Goal: Task Accomplishment & Management: Use online tool/utility

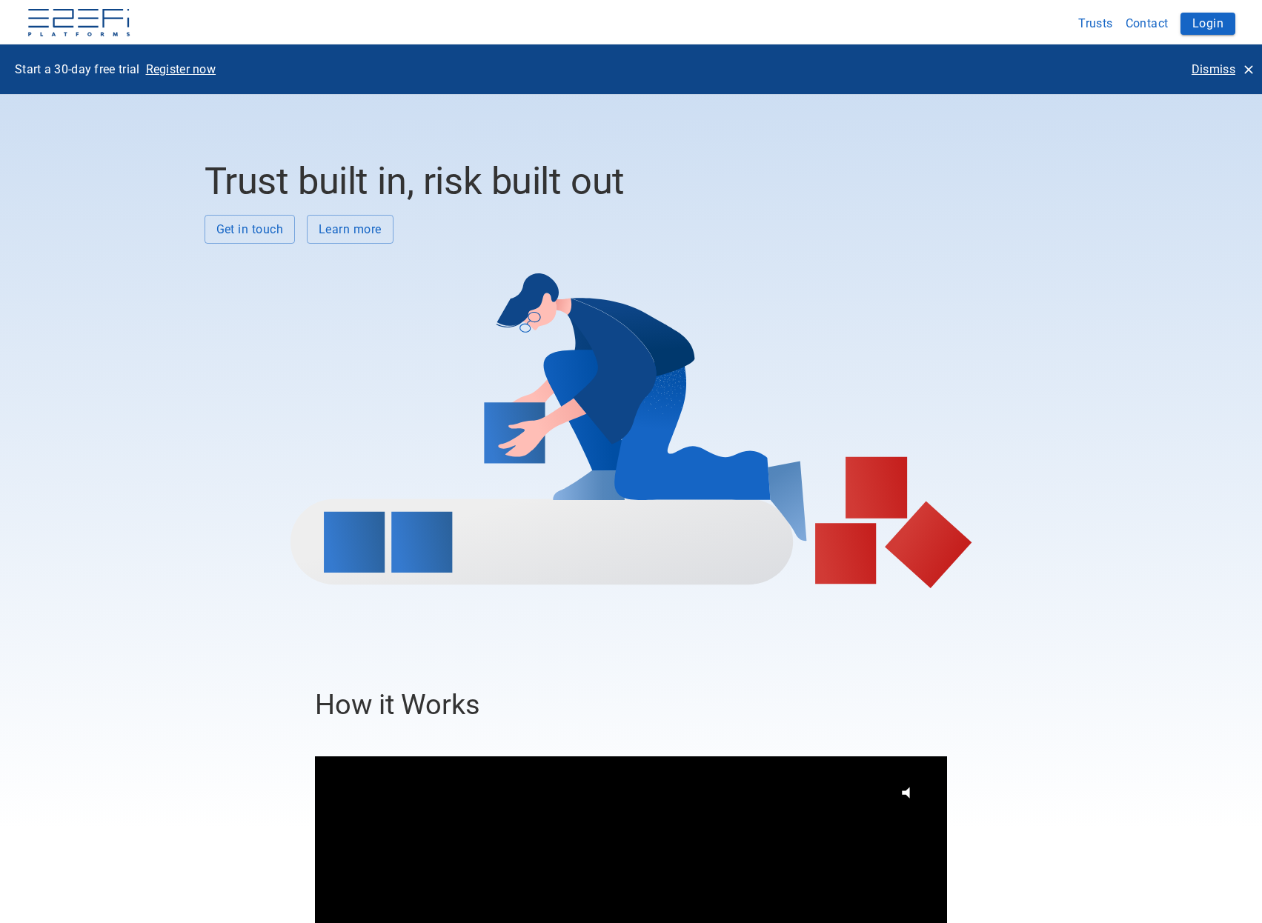
drag, startPoint x: 0, startPoint y: 0, endPoint x: 1205, endPoint y: 73, distance: 1207.3
click at [1205, 73] on p "Dismiss" at bounding box center [1214, 69] width 44 height 17
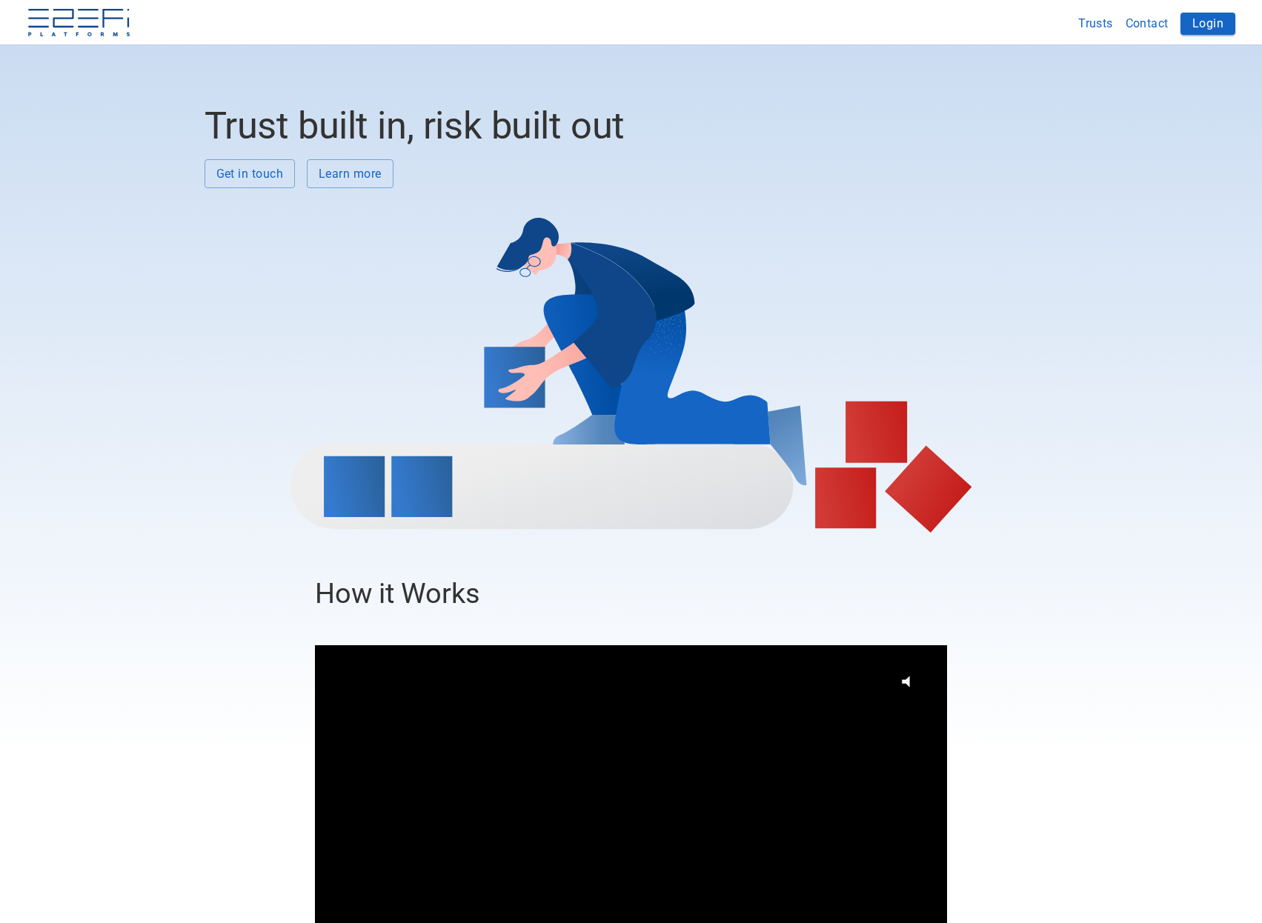
click at [1195, 23] on button "Login" at bounding box center [1208, 24] width 55 height 22
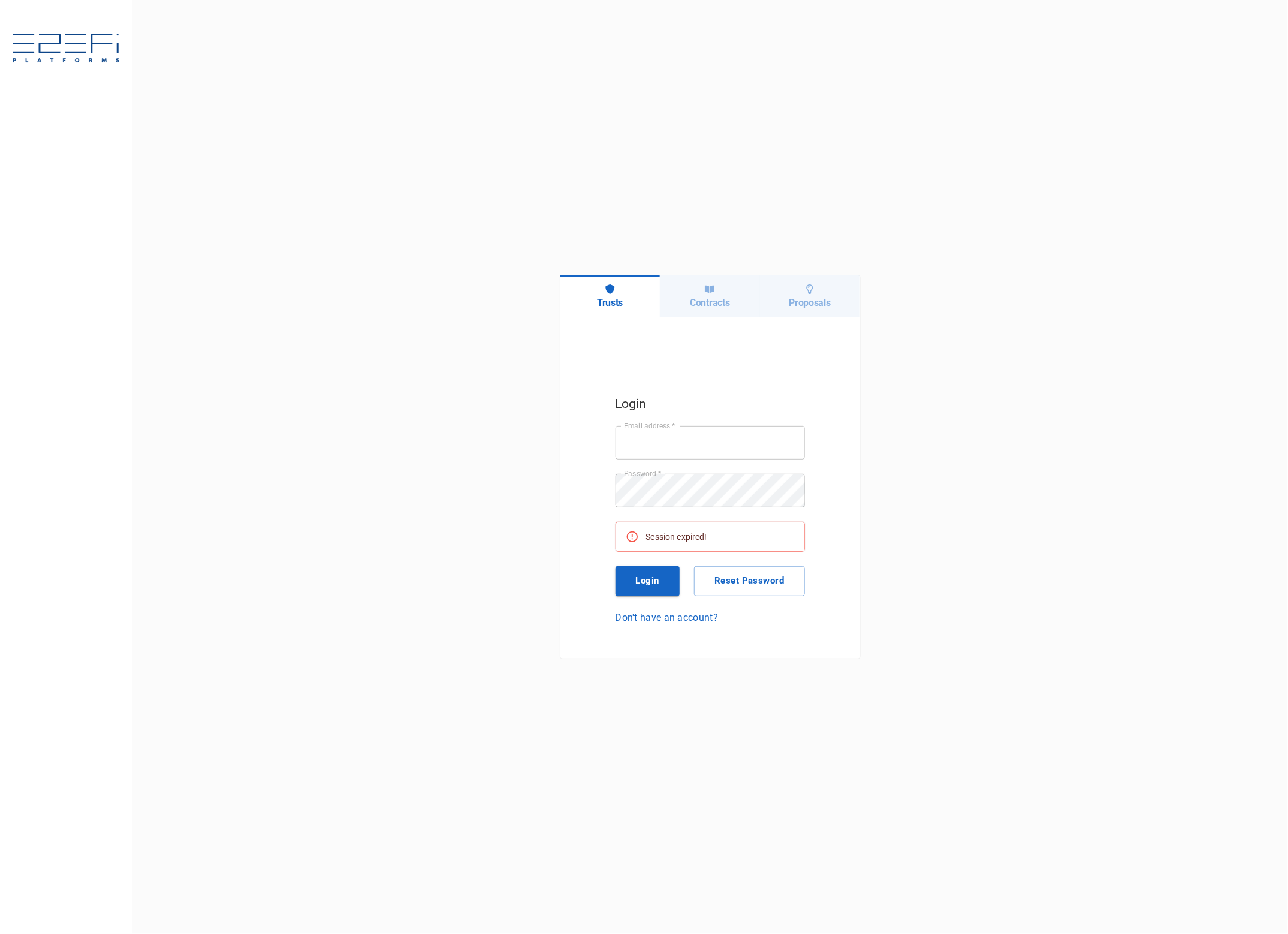
type input "jkennedy@boxandco.com.au"
drag, startPoint x: 648, startPoint y: 580, endPoint x: 618, endPoint y: 543, distance: 47.6
click at [646, 580] on button "Login" at bounding box center [648, 581] width 65 height 30
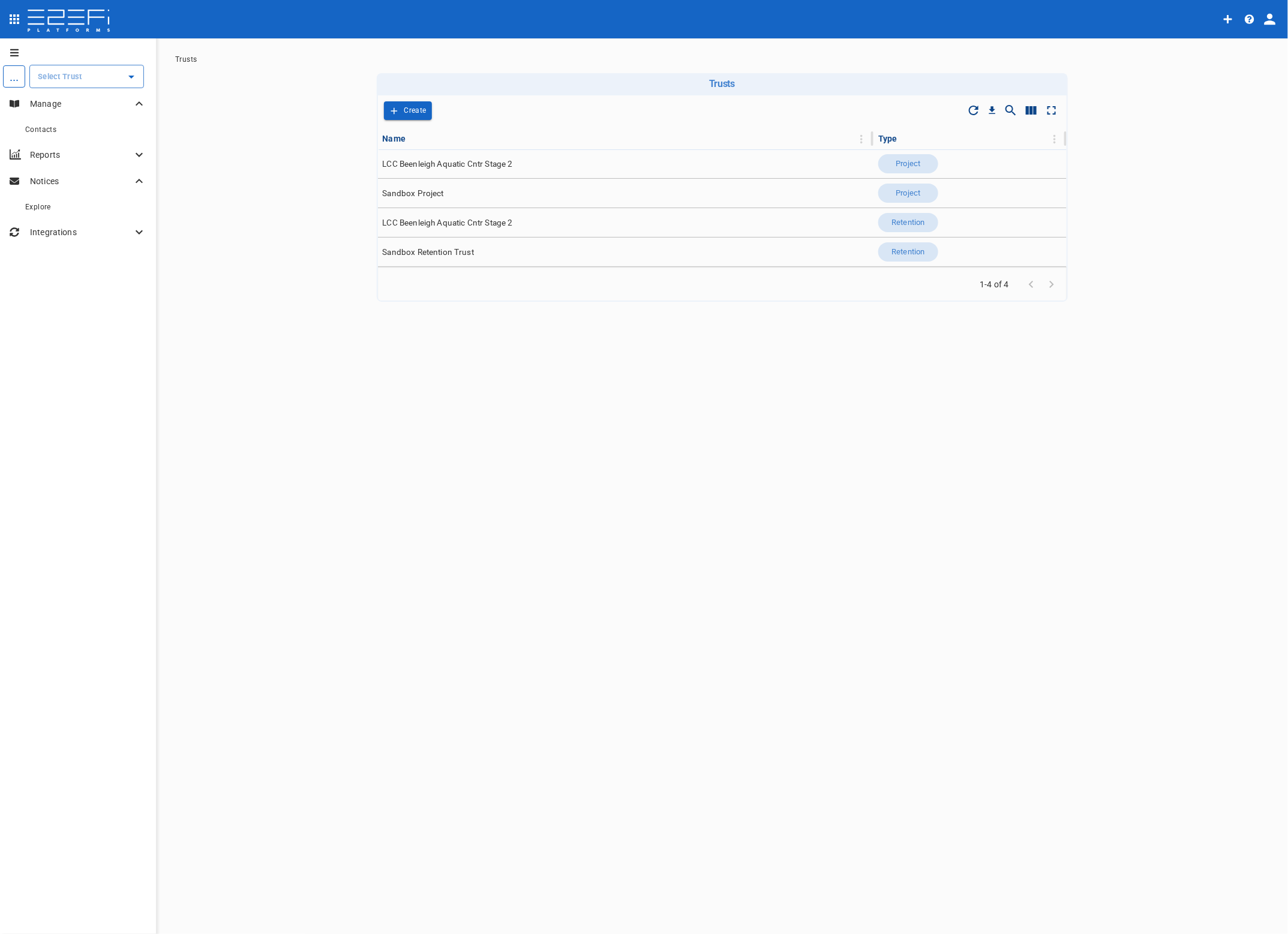
click at [75, 74] on input "text" at bounding box center [78, 77] width 86 height 13
click at [67, 212] on p "LCC Beenleigh A..." at bounding box center [59, 217] width 79 height 14
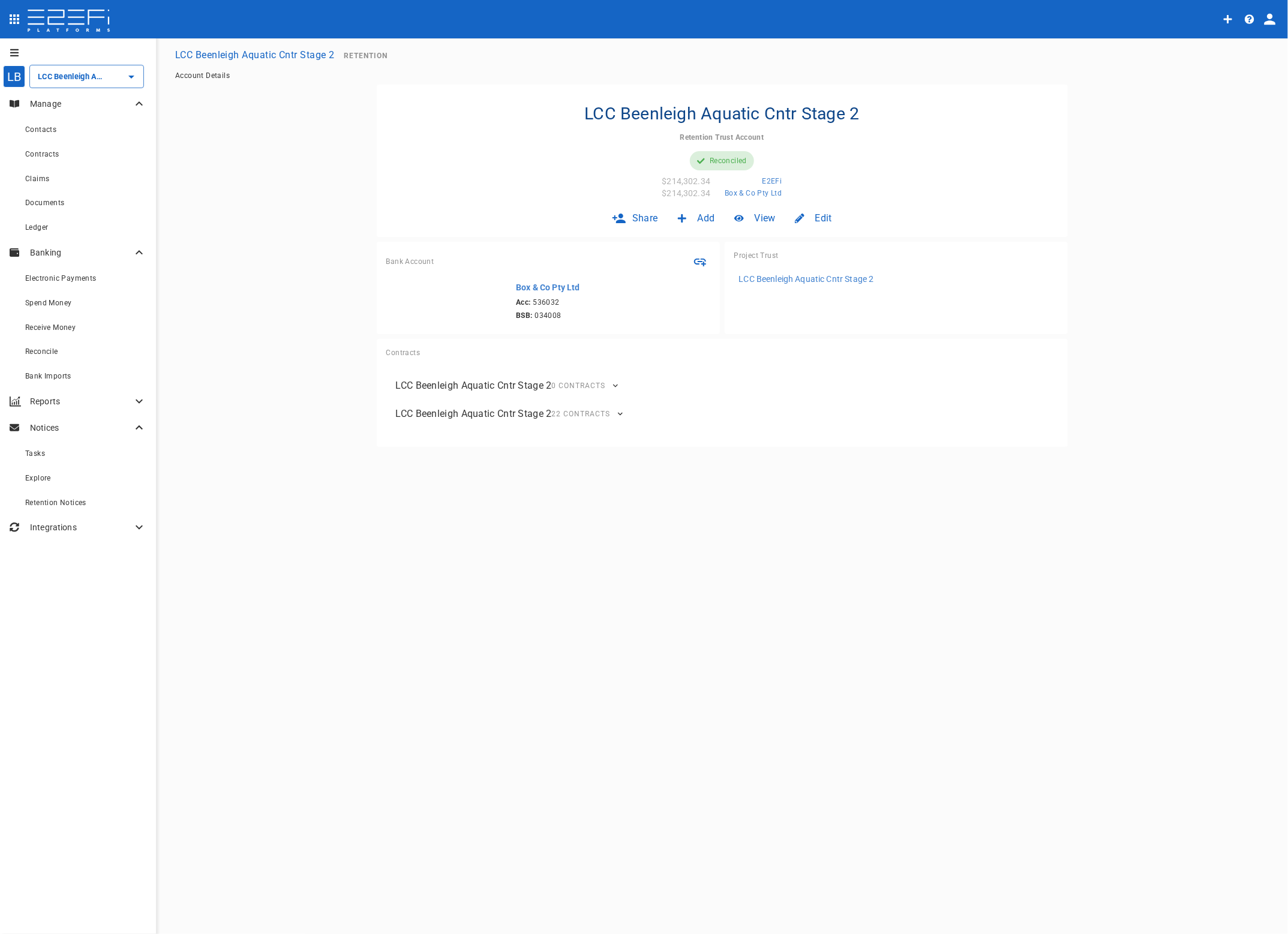
click at [47, 346] on div "Reconcile" at bounding box center [86, 351] width 121 height 15
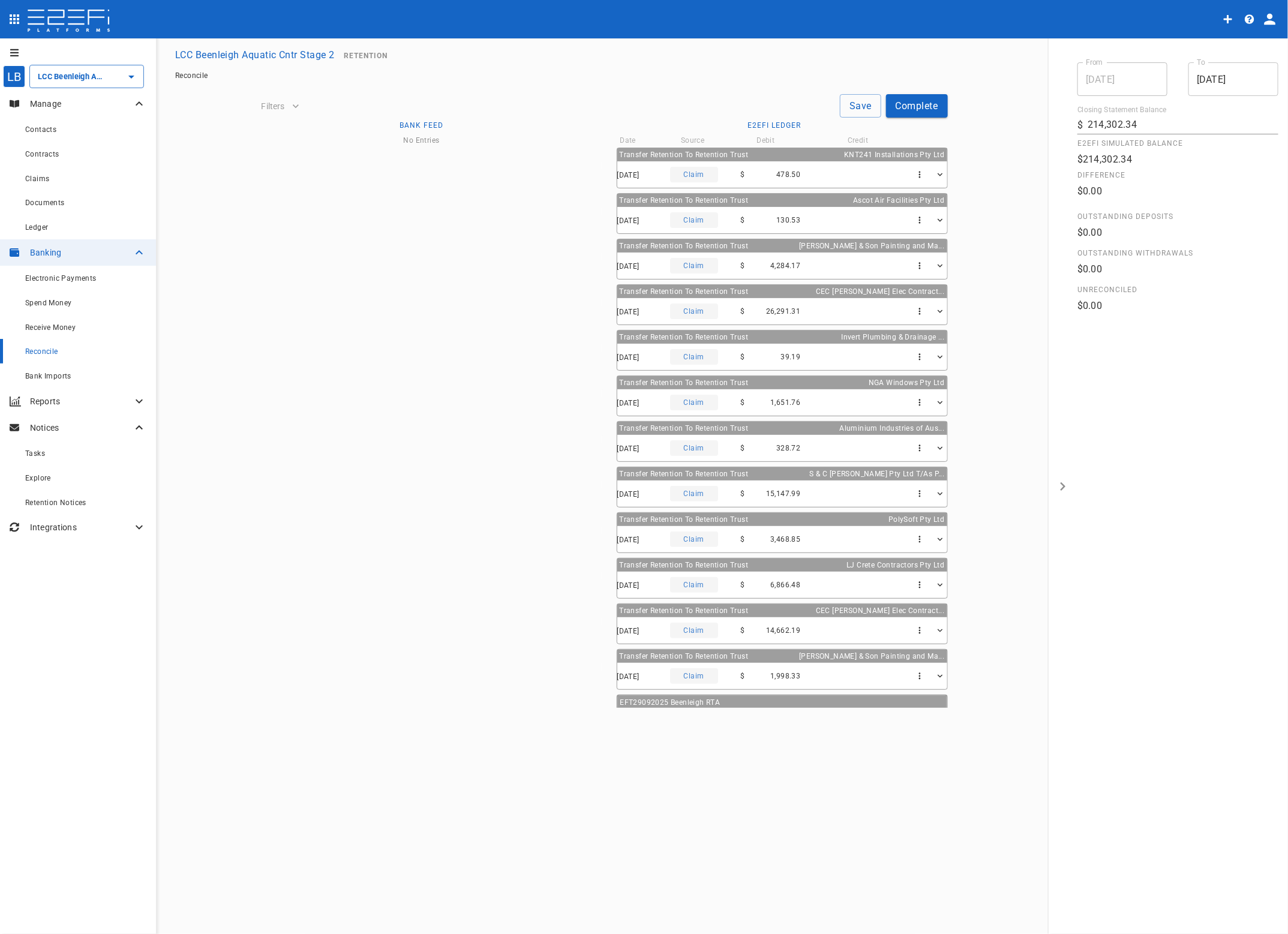
click at [44, 376] on span "Bank Imports" at bounding box center [48, 376] width 46 height 8
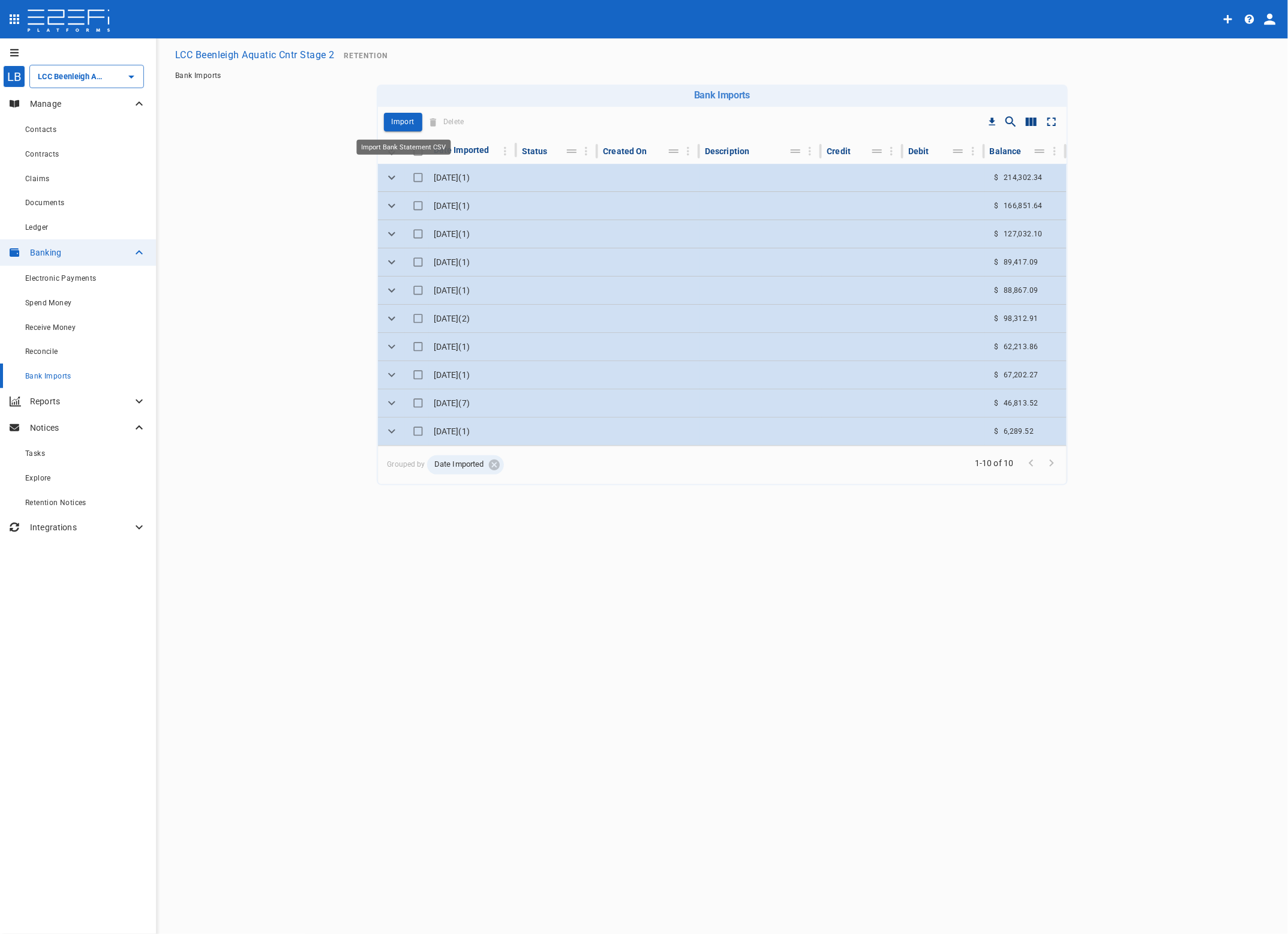
click at [400, 119] on p "Import" at bounding box center [403, 121] width 23 height 14
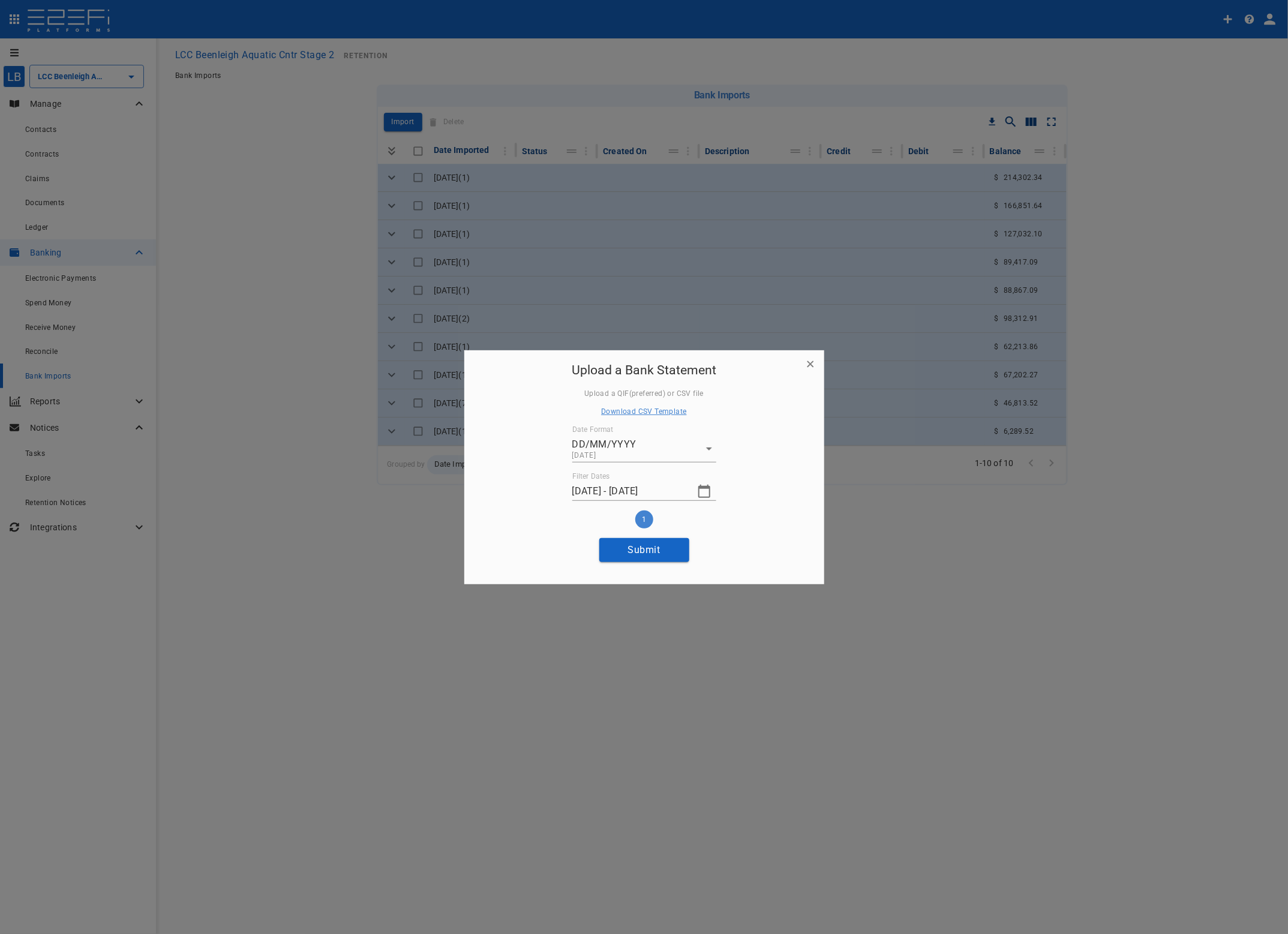
click at [704, 487] on icon "button" at bounding box center [704, 491] width 12 height 13
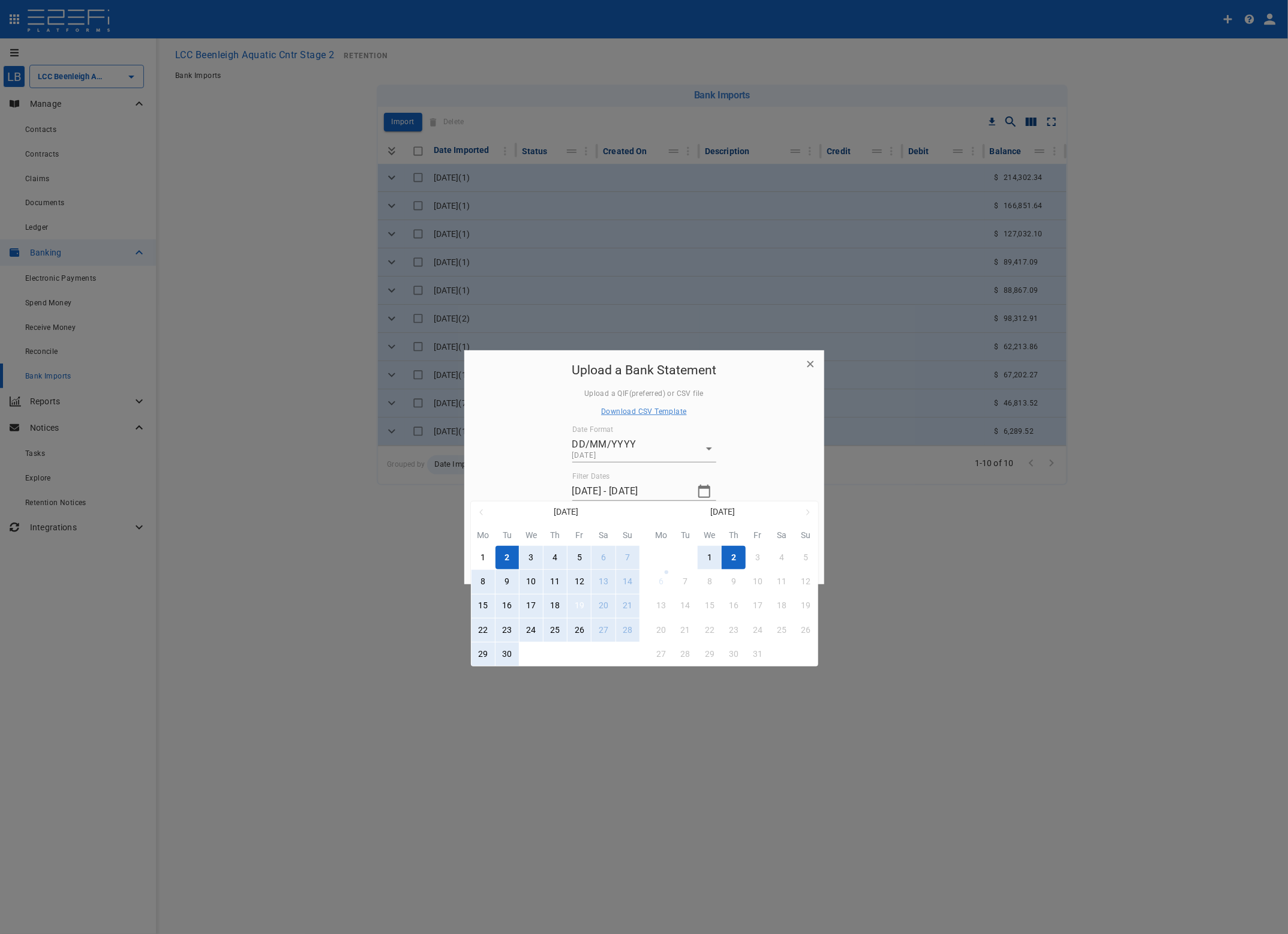
click at [580, 606] on div "19" at bounding box center [580, 605] width 10 height 13
click at [485, 651] on div "29" at bounding box center [483, 654] width 10 height 13
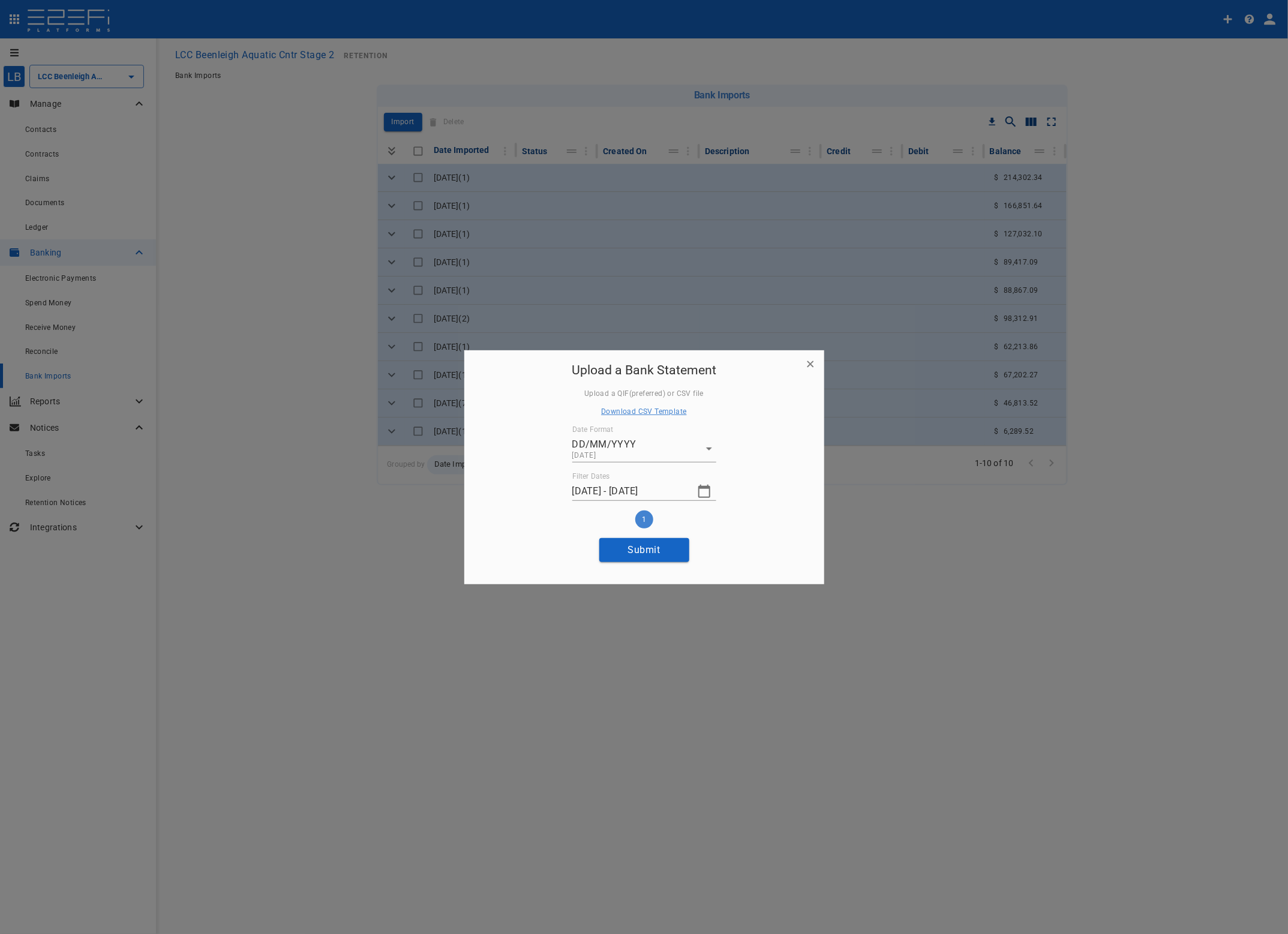
click at [666, 552] on button "Submit" at bounding box center [644, 550] width 90 height 23
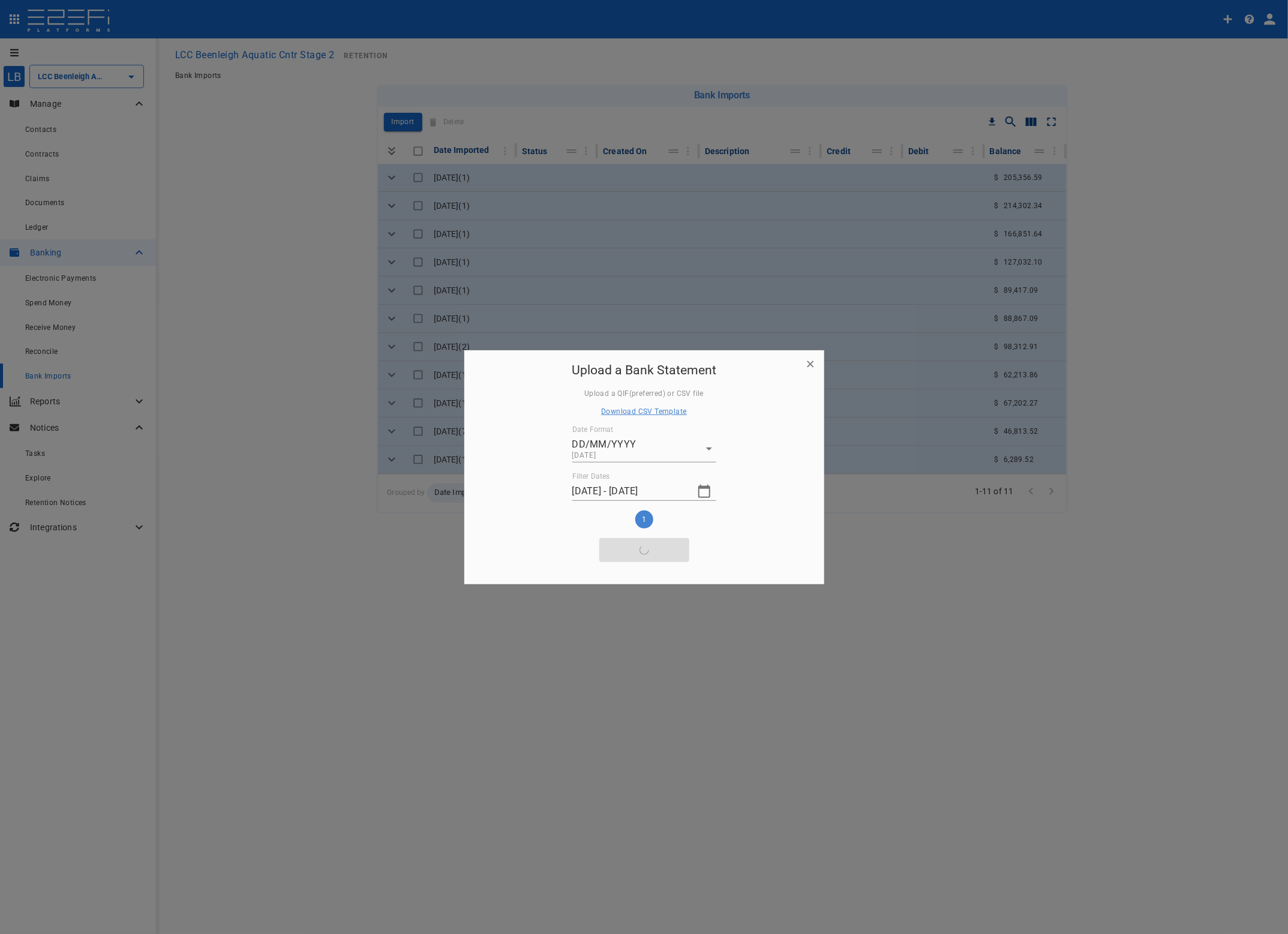
type input "30/09/2025 - 02/10/2025"
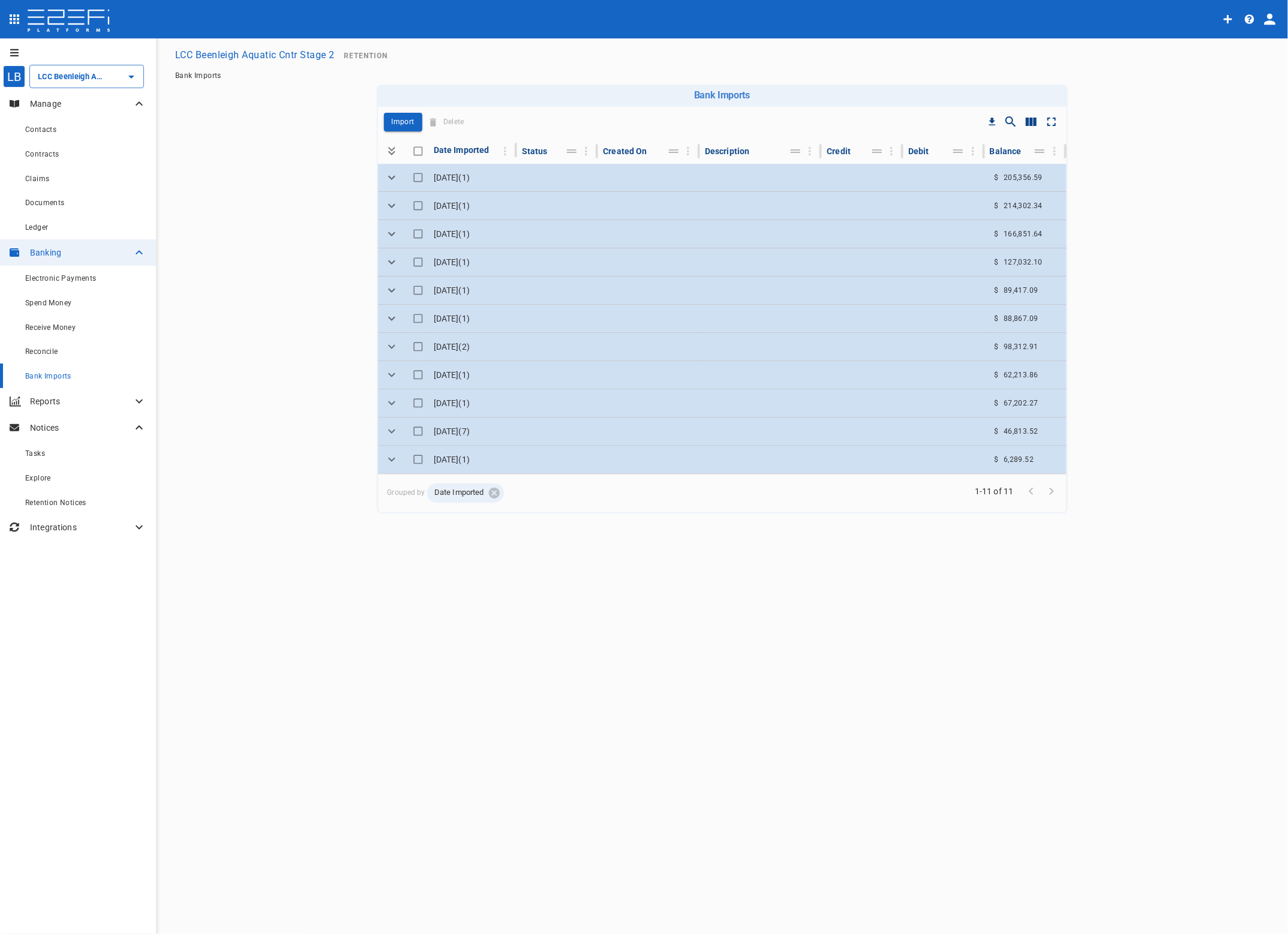
click at [391, 177] on icon "Expand" at bounding box center [392, 177] width 15 height 15
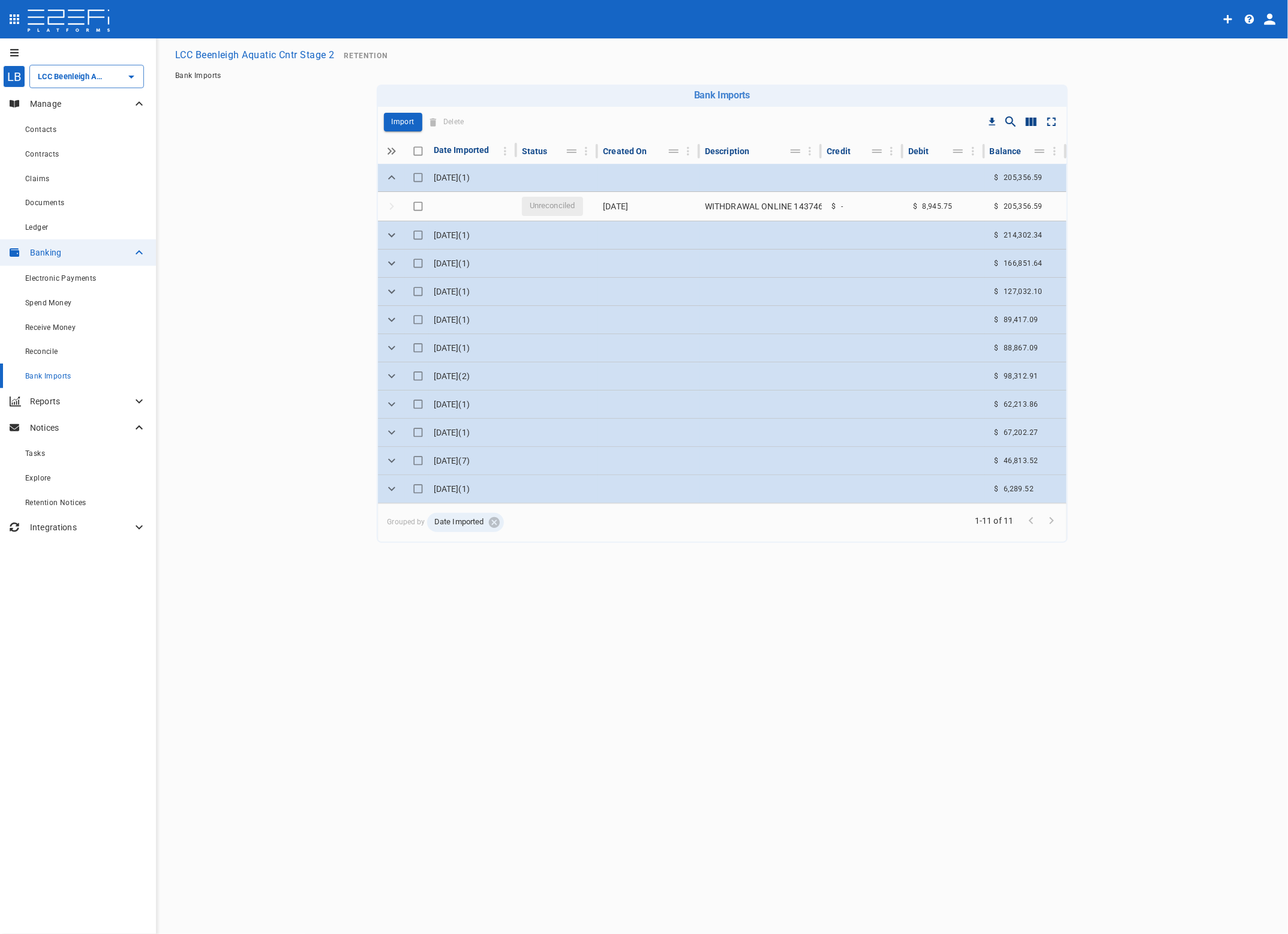
click at [35, 348] on span "Reconcile" at bounding box center [41, 351] width 33 height 8
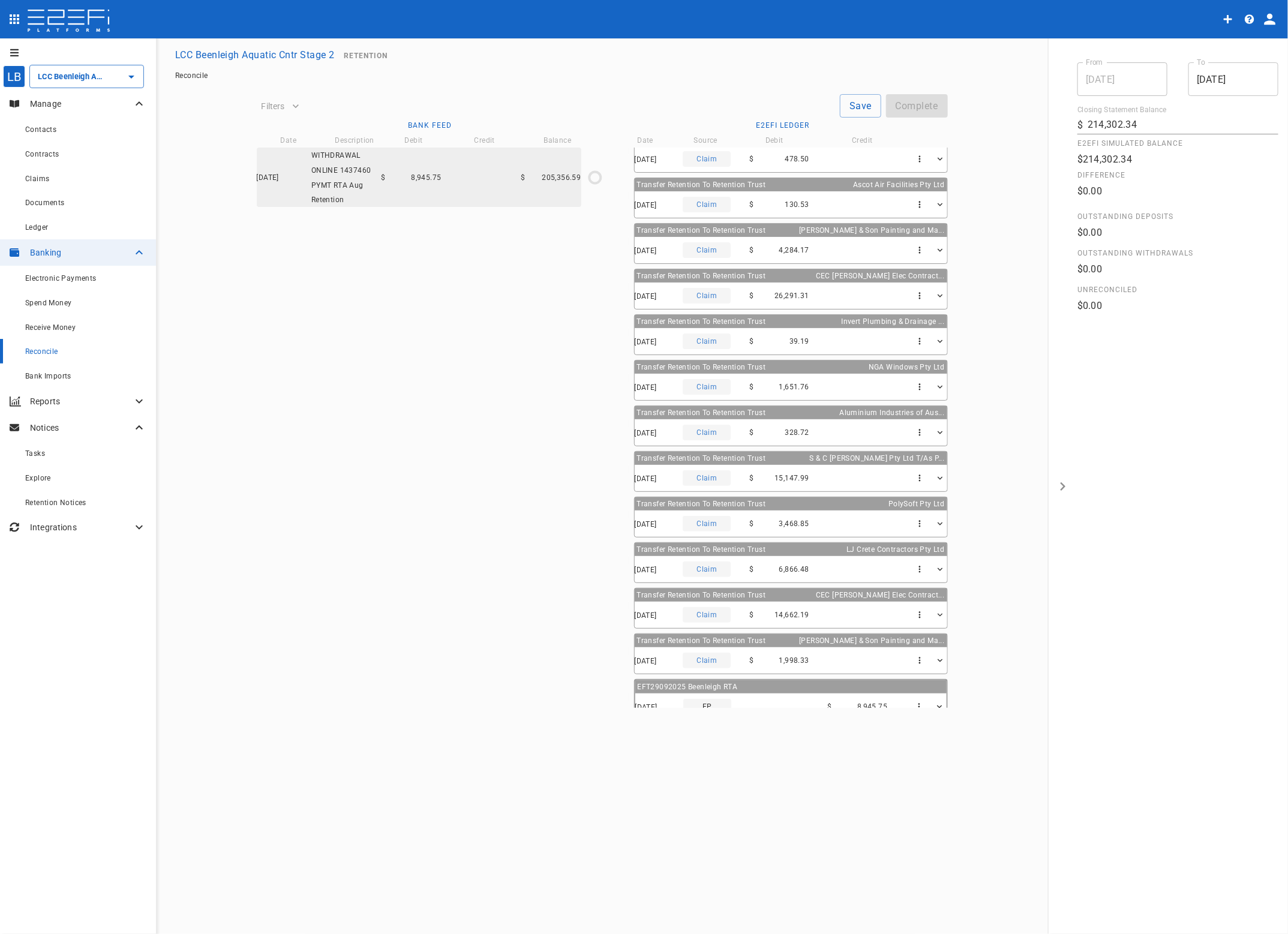
scroll to position [31, 0]
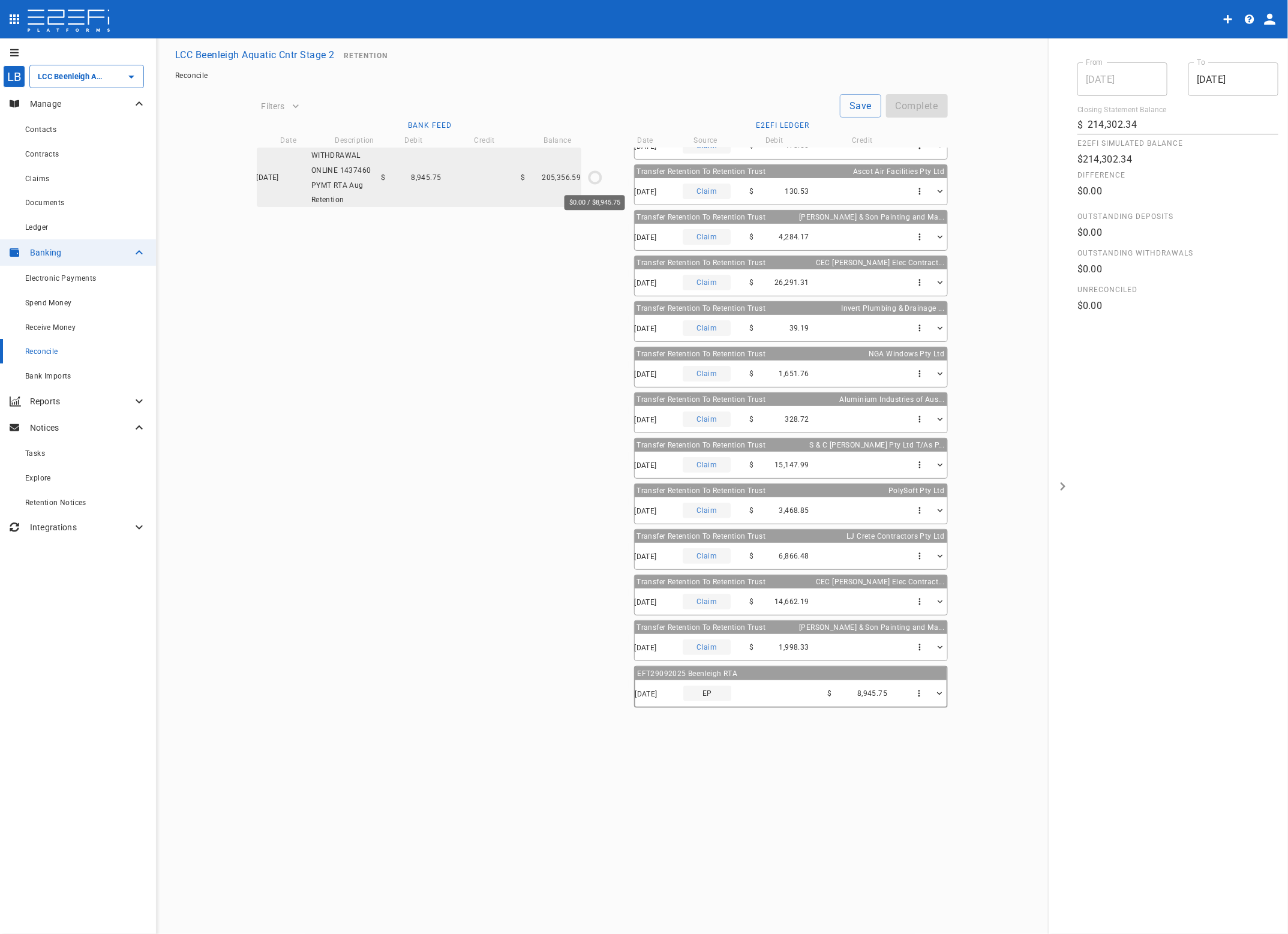
click at [590, 174] on circle "$0.00 / $8,945.75" at bounding box center [595, 177] width 11 height 11
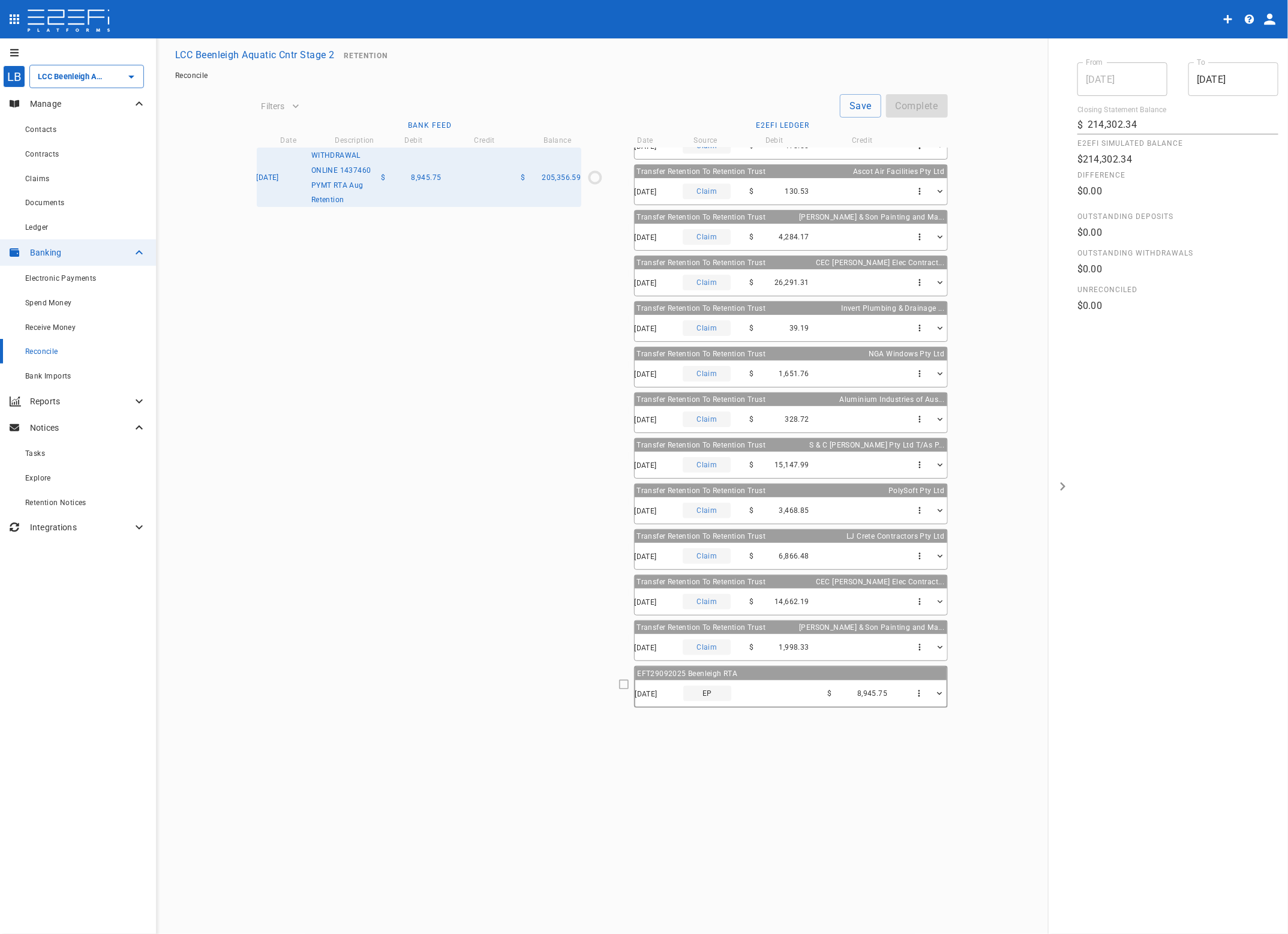
click at [623, 685] on icon at bounding box center [623, 684] width 11 height 11
type input "[DATE]"
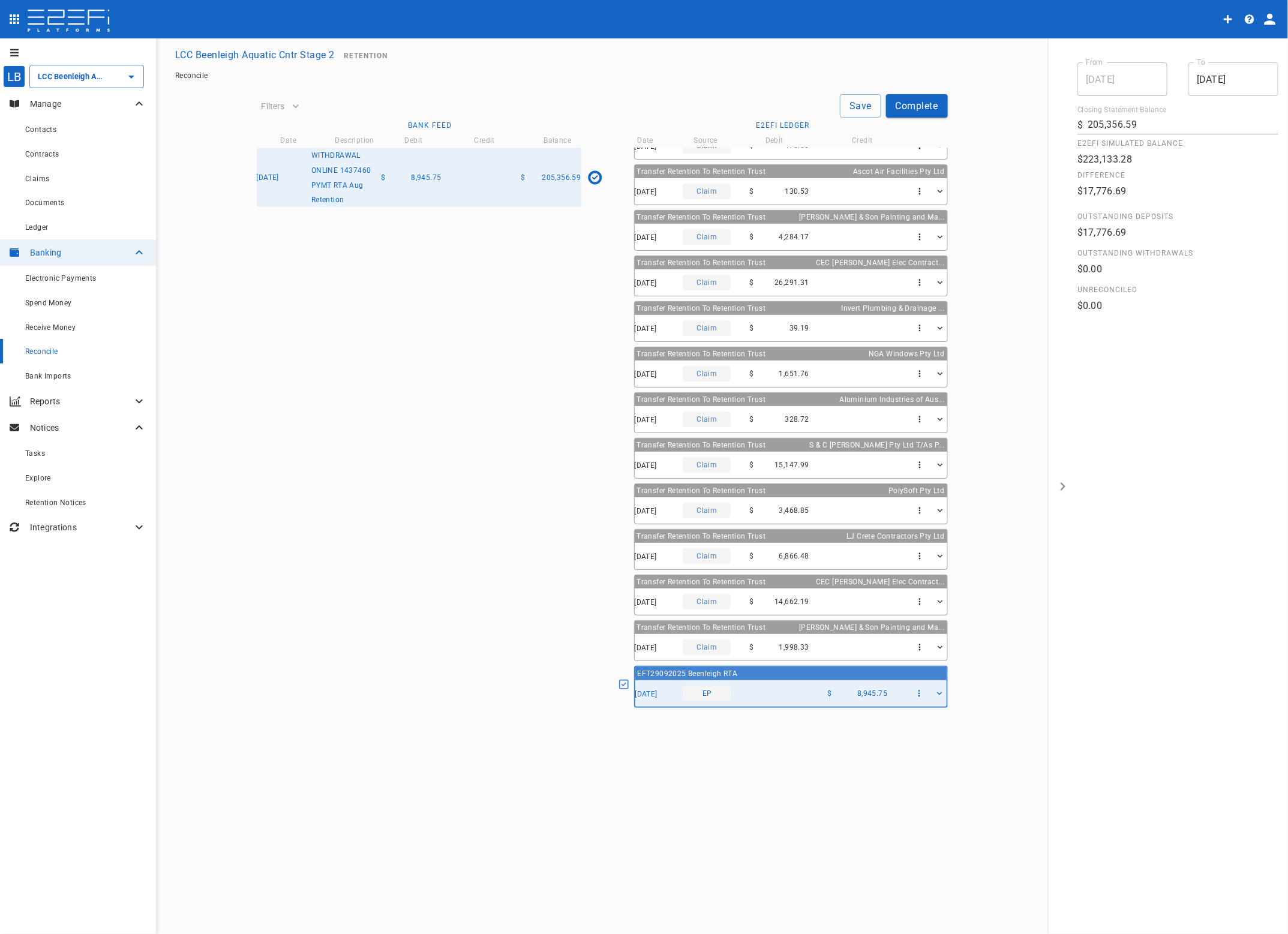
click at [849, 99] on button "Save" at bounding box center [861, 105] width 41 height 23
click at [911, 102] on button "Complete" at bounding box center [917, 105] width 62 height 23
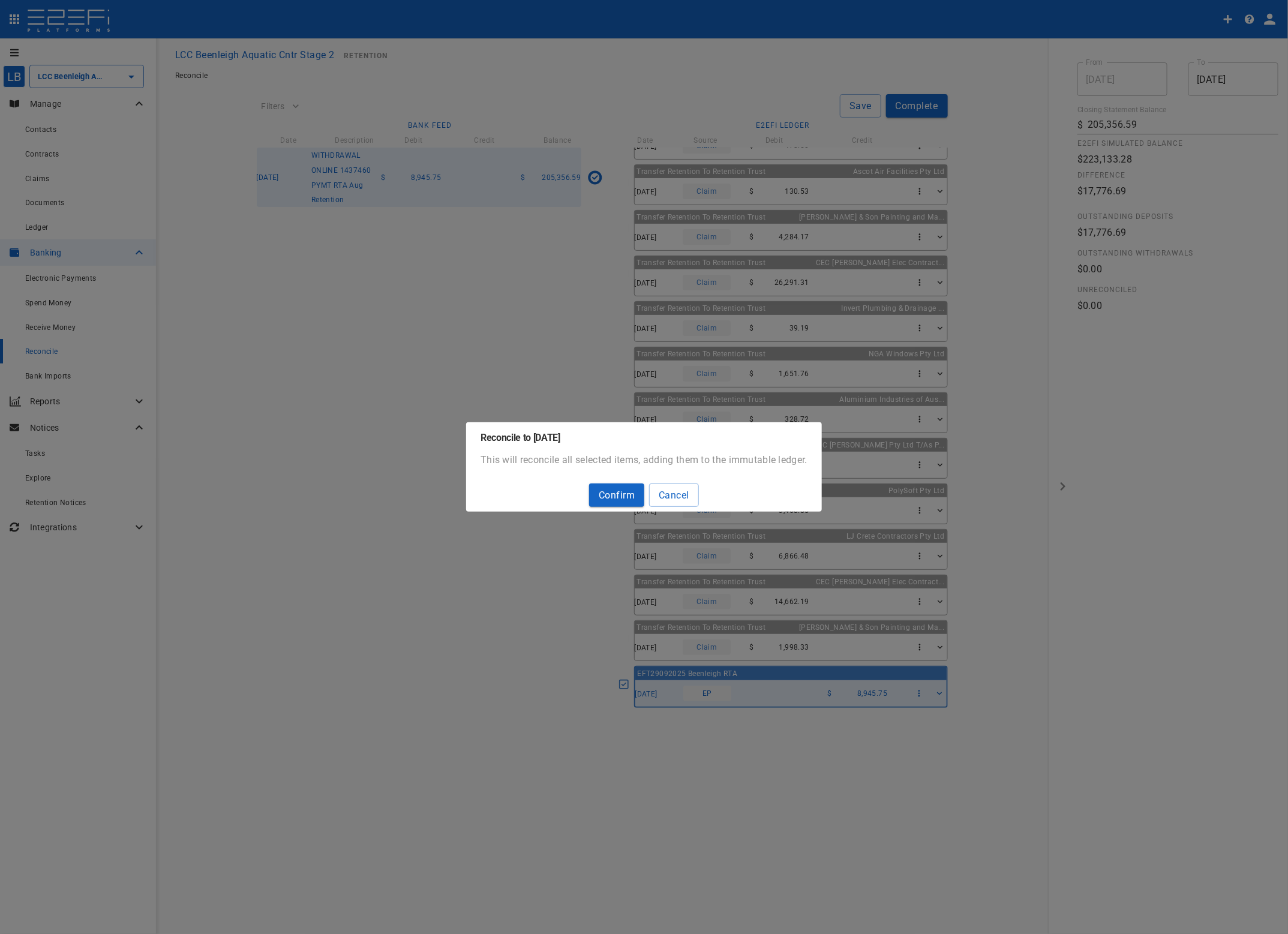
click at [612, 494] on button "Confirm" at bounding box center [617, 495] width 55 height 23
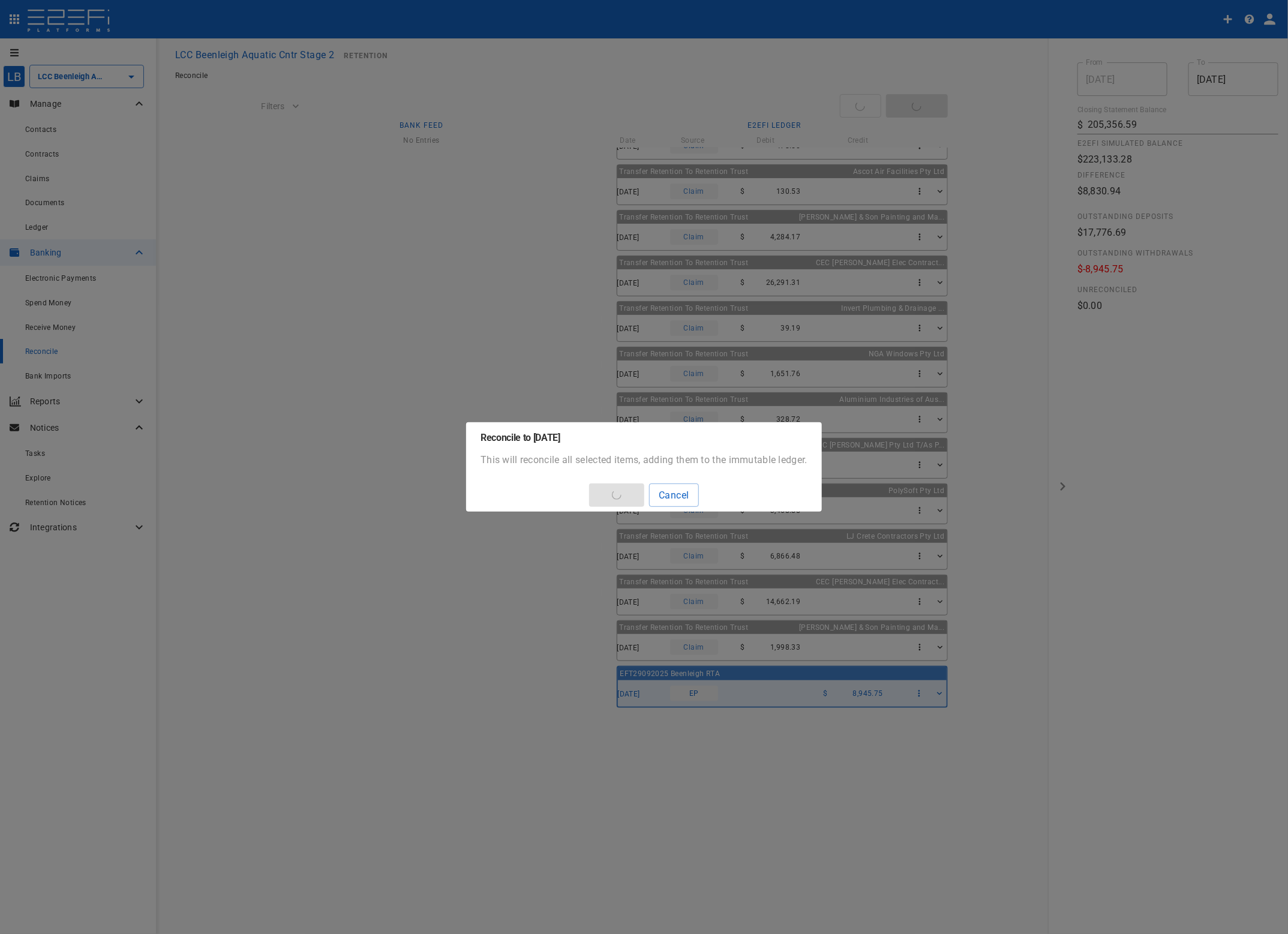
type input "214,302.34"
type input "[DATE]"
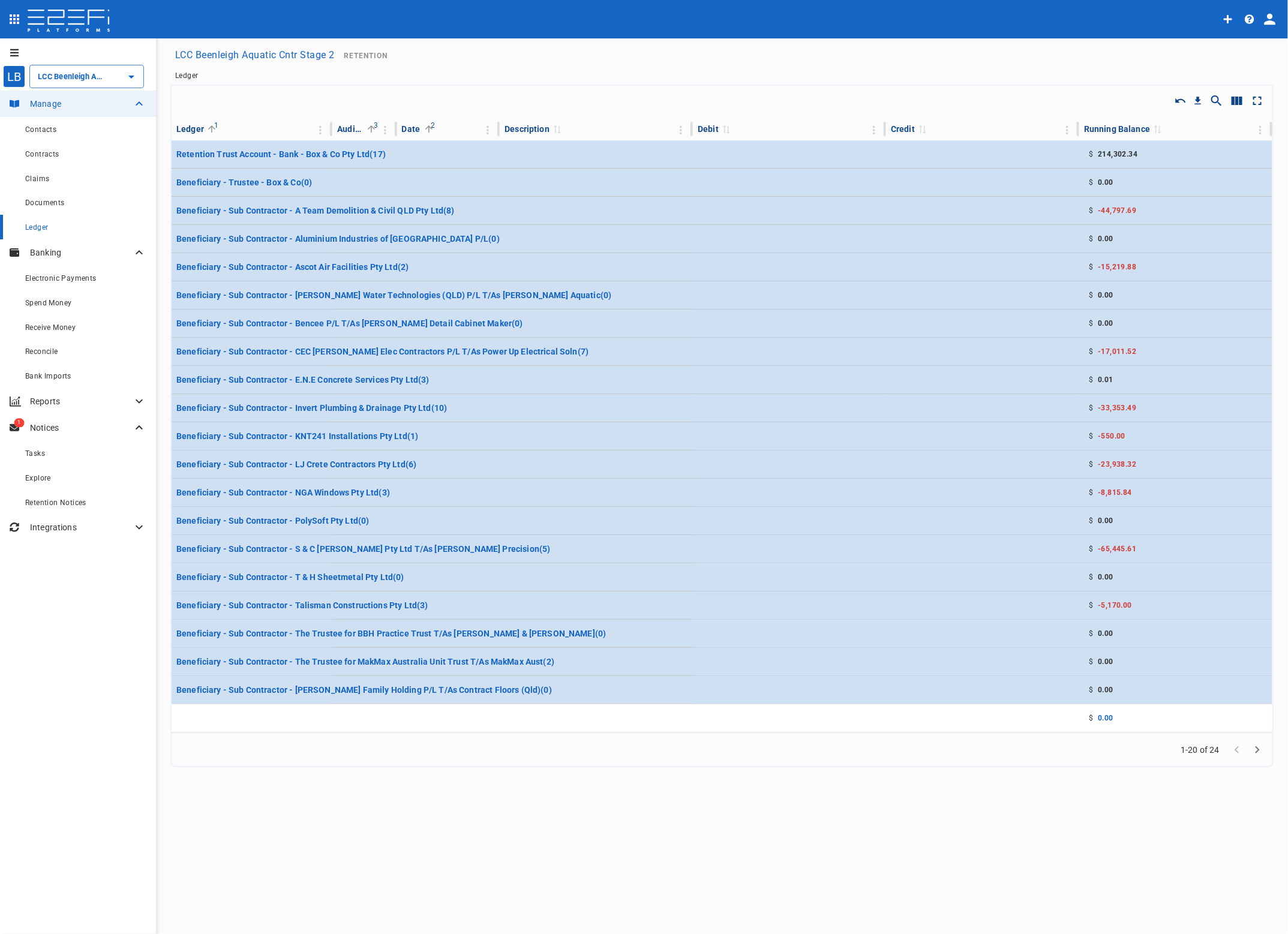
type input "LCC Beenleigh Aquatic Cntr Stage 2"
click at [43, 346] on div "Reconcile" at bounding box center [86, 351] width 121 height 15
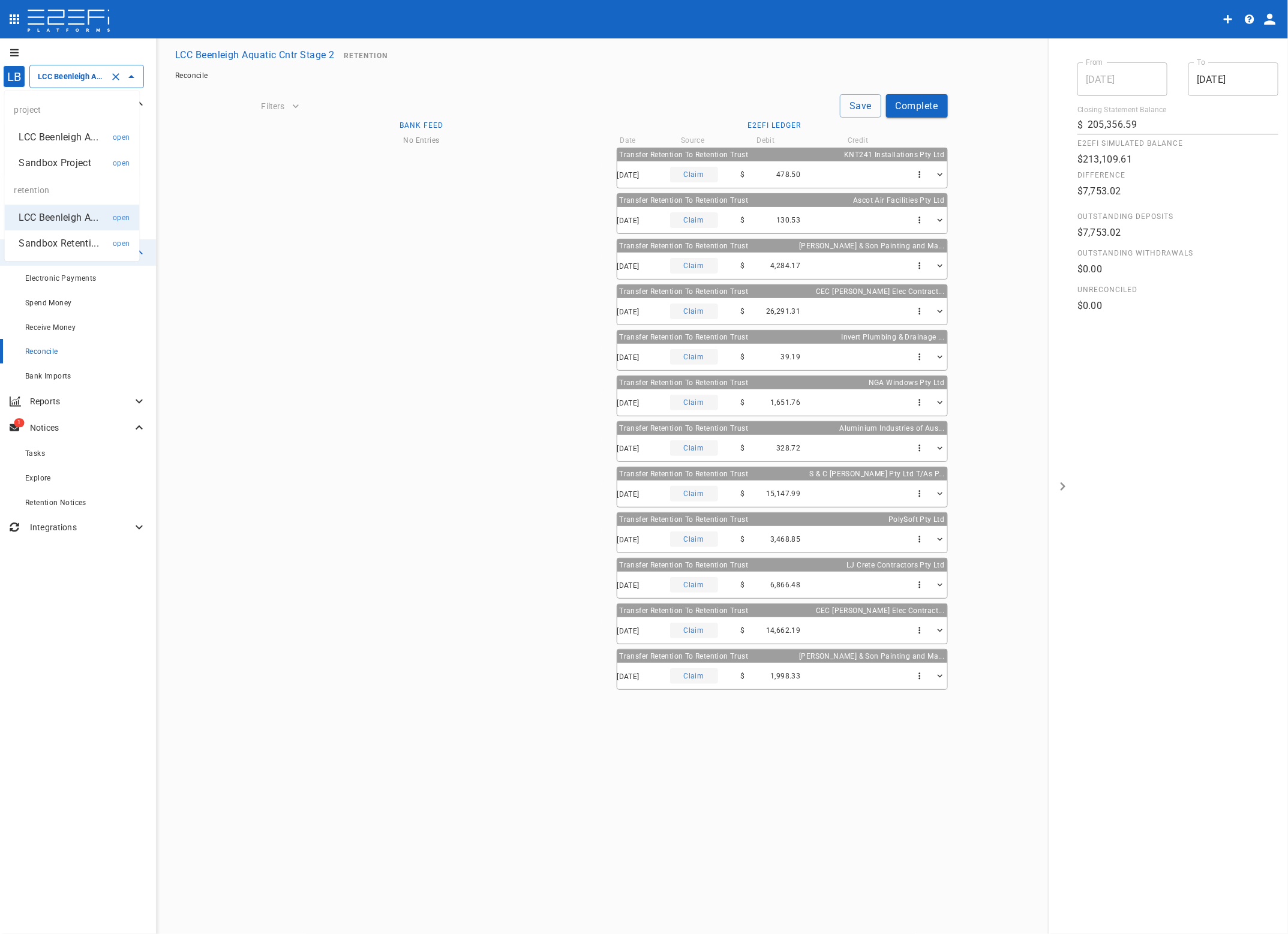
click at [59, 79] on input "LCC Beenleigh Aquatic Cntr Stage 2" at bounding box center [70, 77] width 70 height 13
click at [66, 128] on li "LCC Beenleigh A... open" at bounding box center [72, 137] width 135 height 26
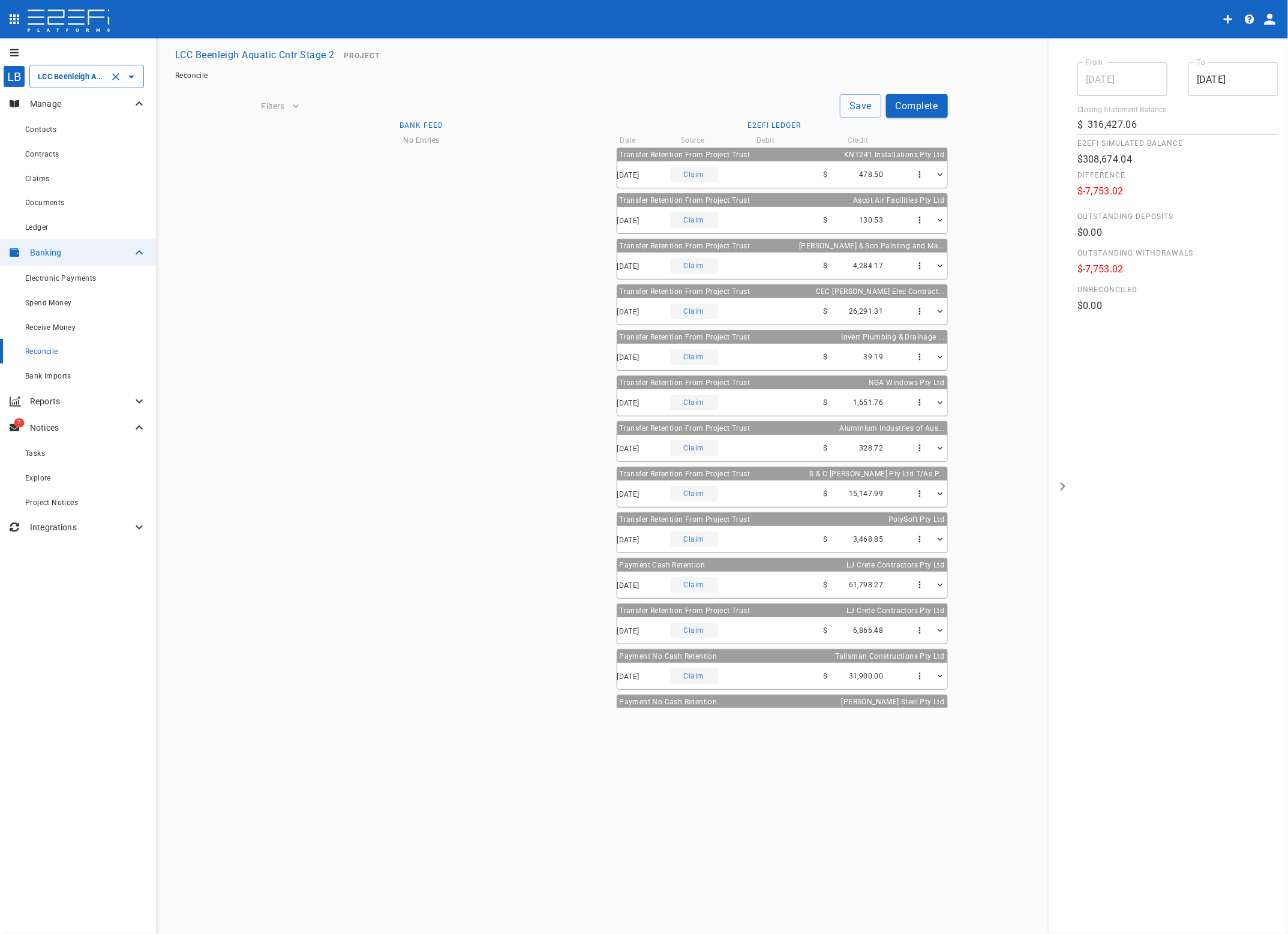
click at [81, 75] on input "LCC Beenleigh Aquatic Cntr Stage 2" at bounding box center [70, 77] width 70 height 13
click at [75, 134] on p "LCC Beenleigh A..." at bounding box center [59, 137] width 79 height 14
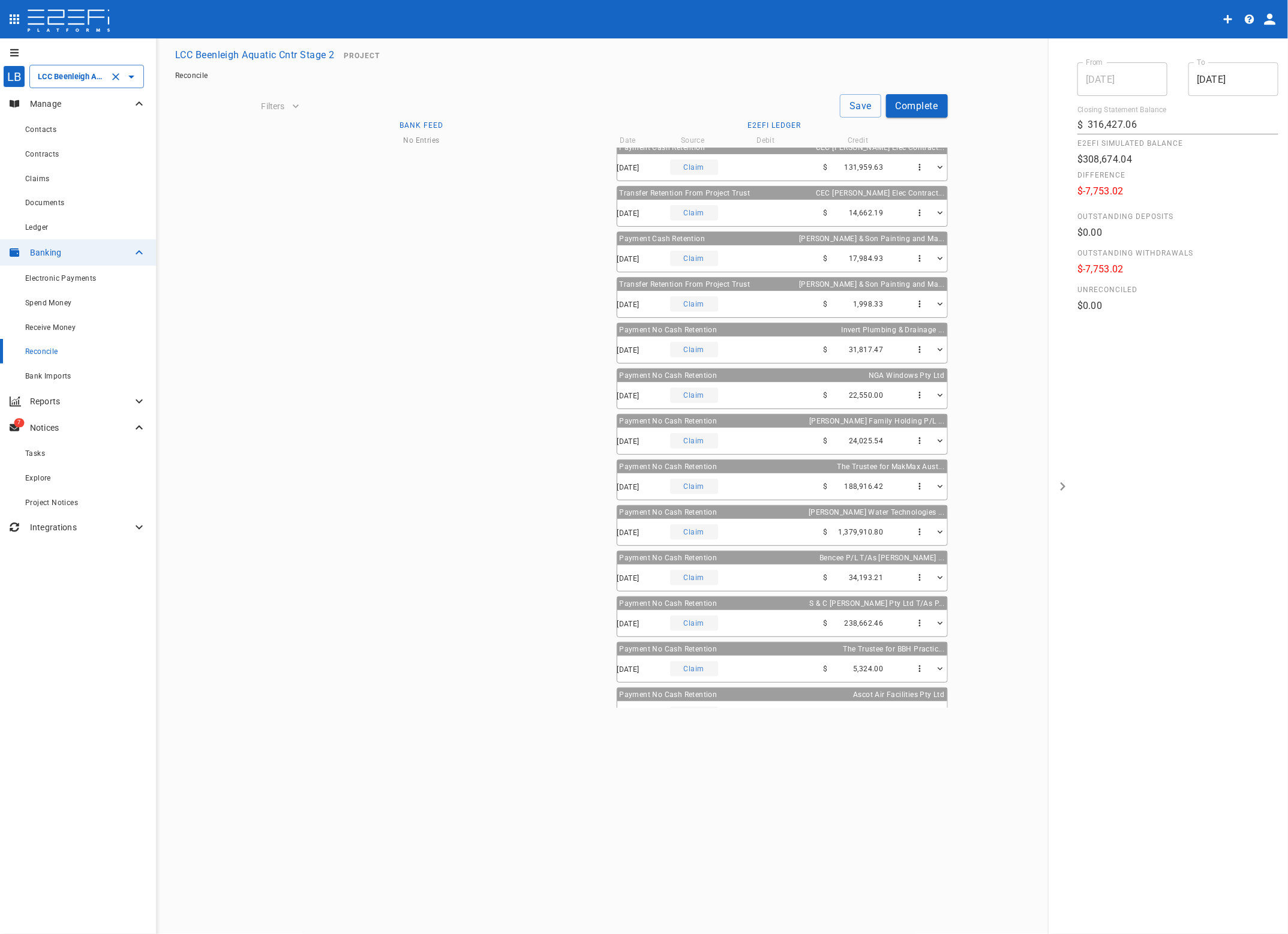
scroll to position [673, 0]
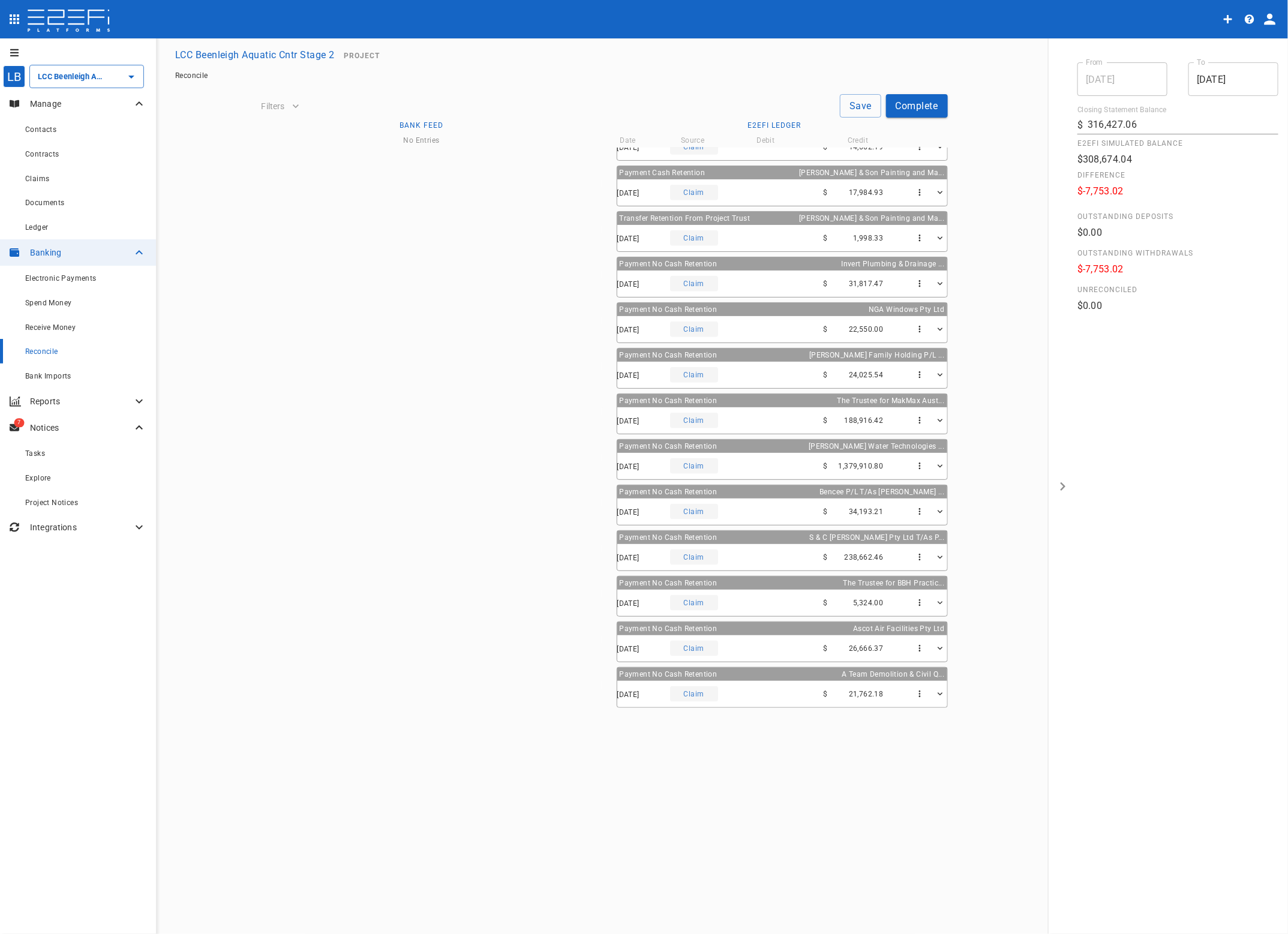
click at [699, 512] on div "Claim" at bounding box center [694, 512] width 48 height 15
click at [935, 512] on icon "button" at bounding box center [940, 512] width 11 height 11
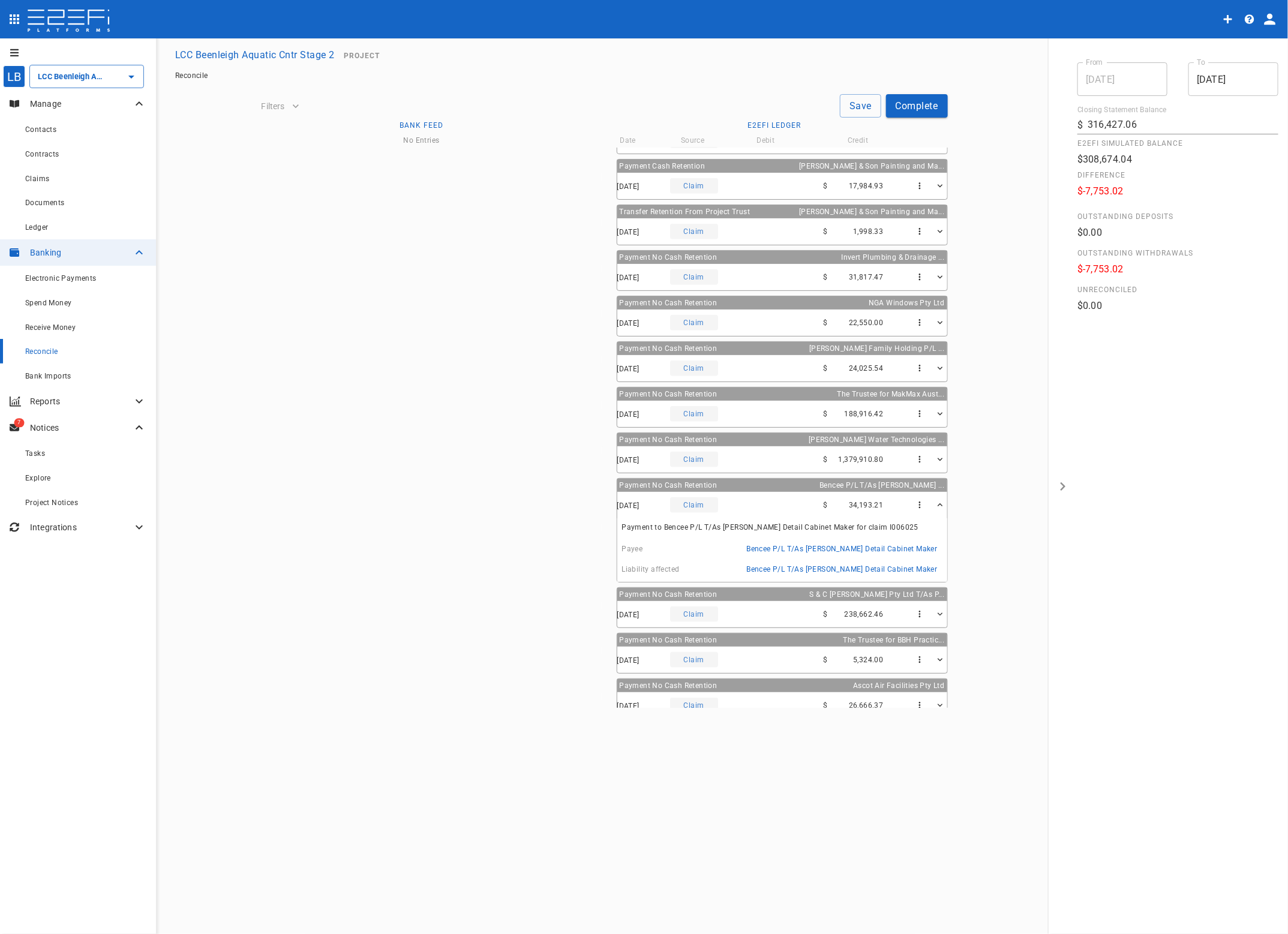
click at [937, 506] on icon "button" at bounding box center [940, 505] width 5 height 3
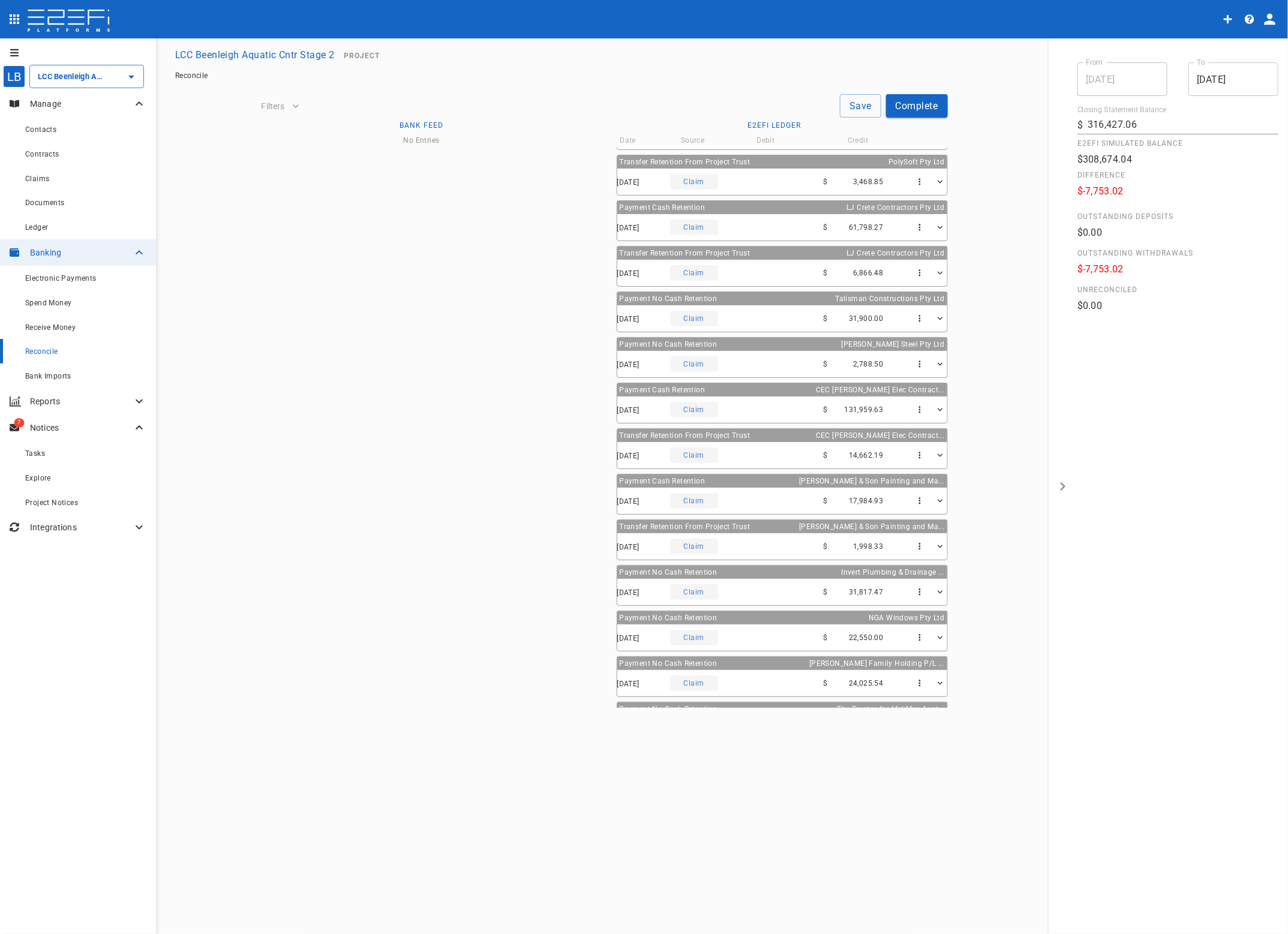
scroll to position [223, 0]
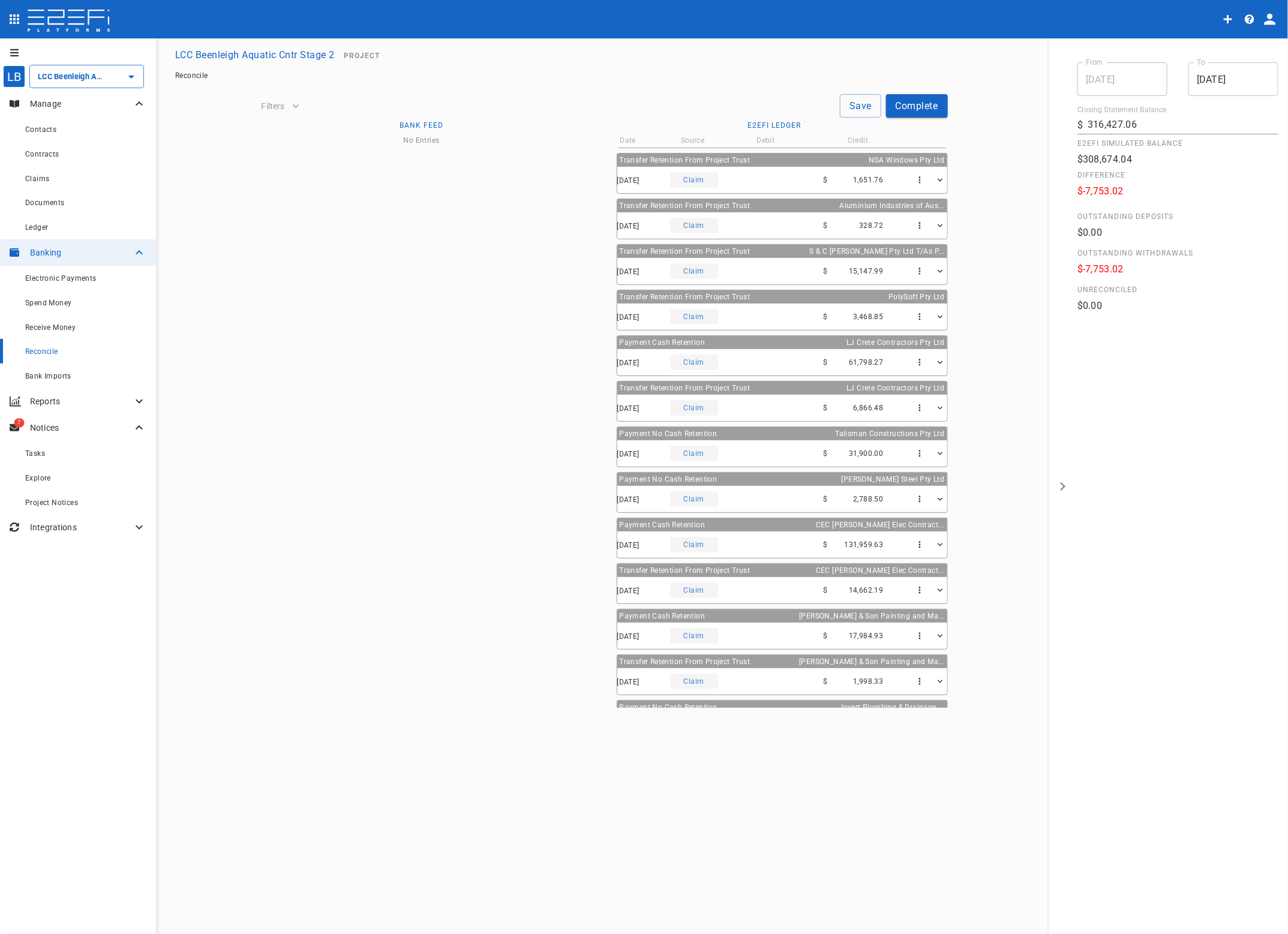
click at [699, 180] on div "Claim" at bounding box center [694, 180] width 48 height 15
click at [66, 274] on div "Electronic Payments" at bounding box center [86, 278] width 121 height 15
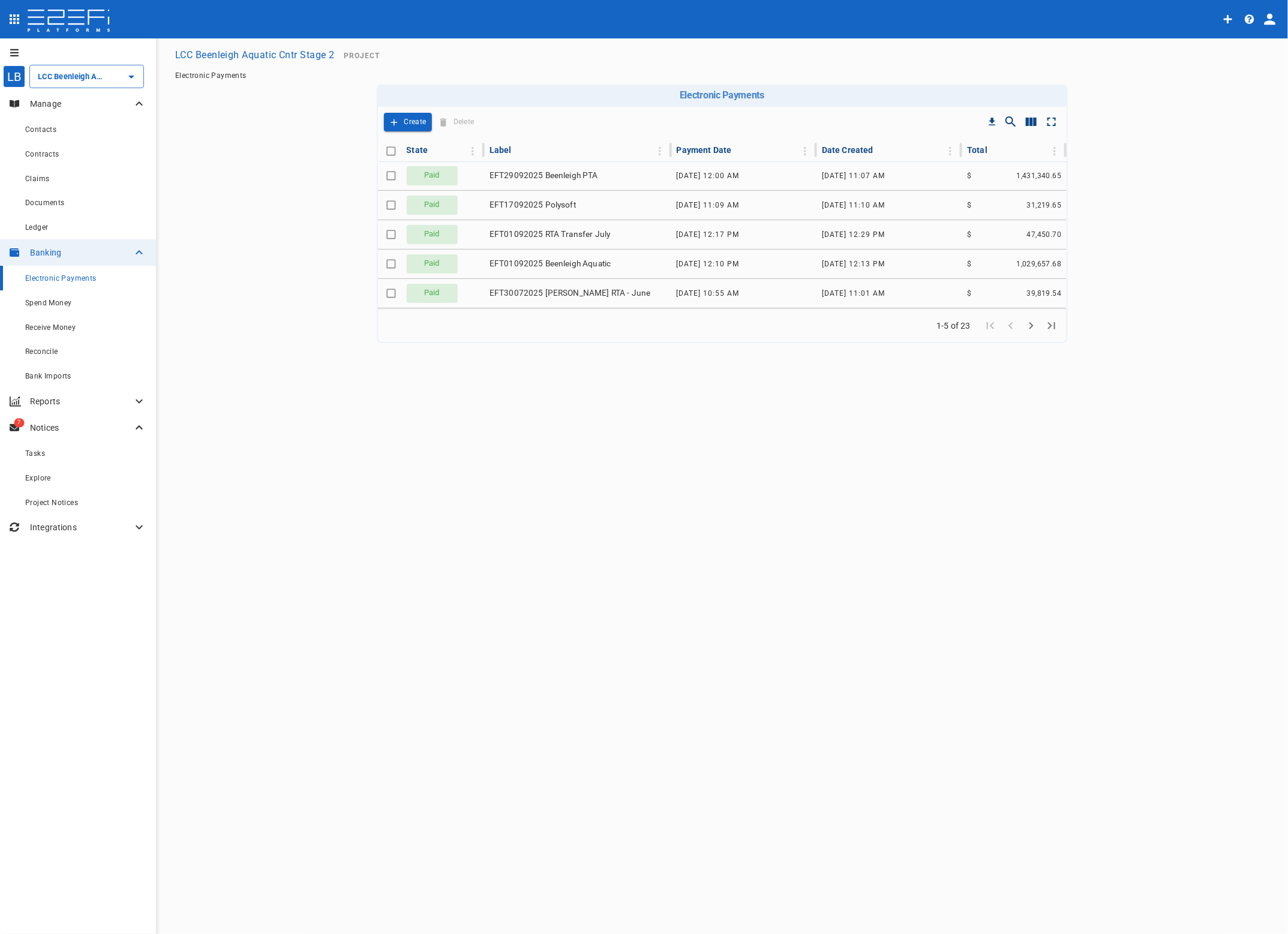
click at [555, 170] on span "EFT29092025 Beenleigh PTA" at bounding box center [544, 176] width 108 height 11
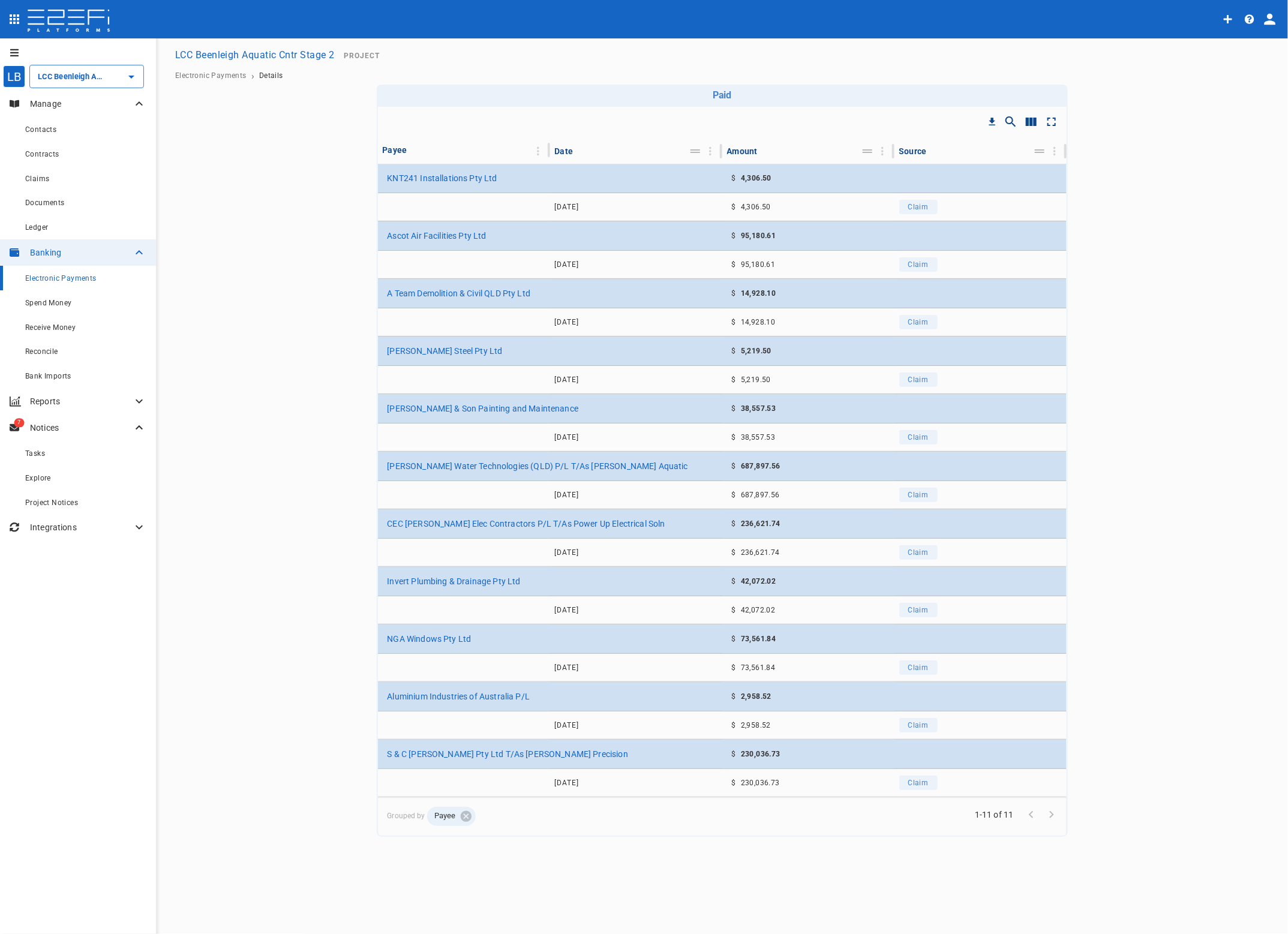
click at [52, 351] on span "Reconcile" at bounding box center [41, 351] width 33 height 8
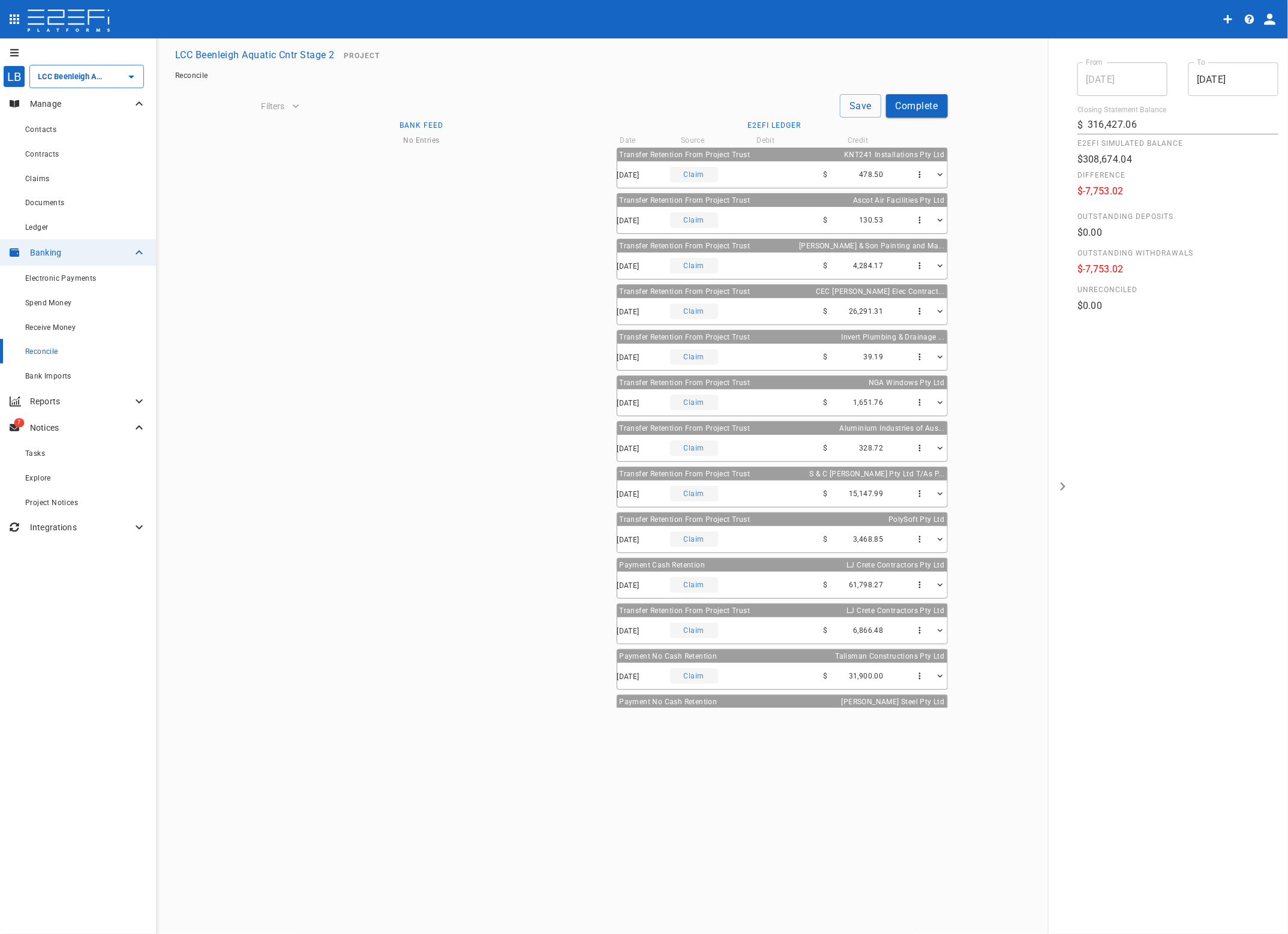
click at [700, 171] on div "Claim" at bounding box center [694, 174] width 48 height 15
click at [701, 170] on div "Claim" at bounding box center [694, 174] width 48 height 15
click at [698, 175] on div "Claim" at bounding box center [694, 174] width 48 height 15
click at [705, 171] on div "Claim" at bounding box center [694, 174] width 48 height 15
click at [695, 171] on div "Claim" at bounding box center [694, 174] width 48 height 15
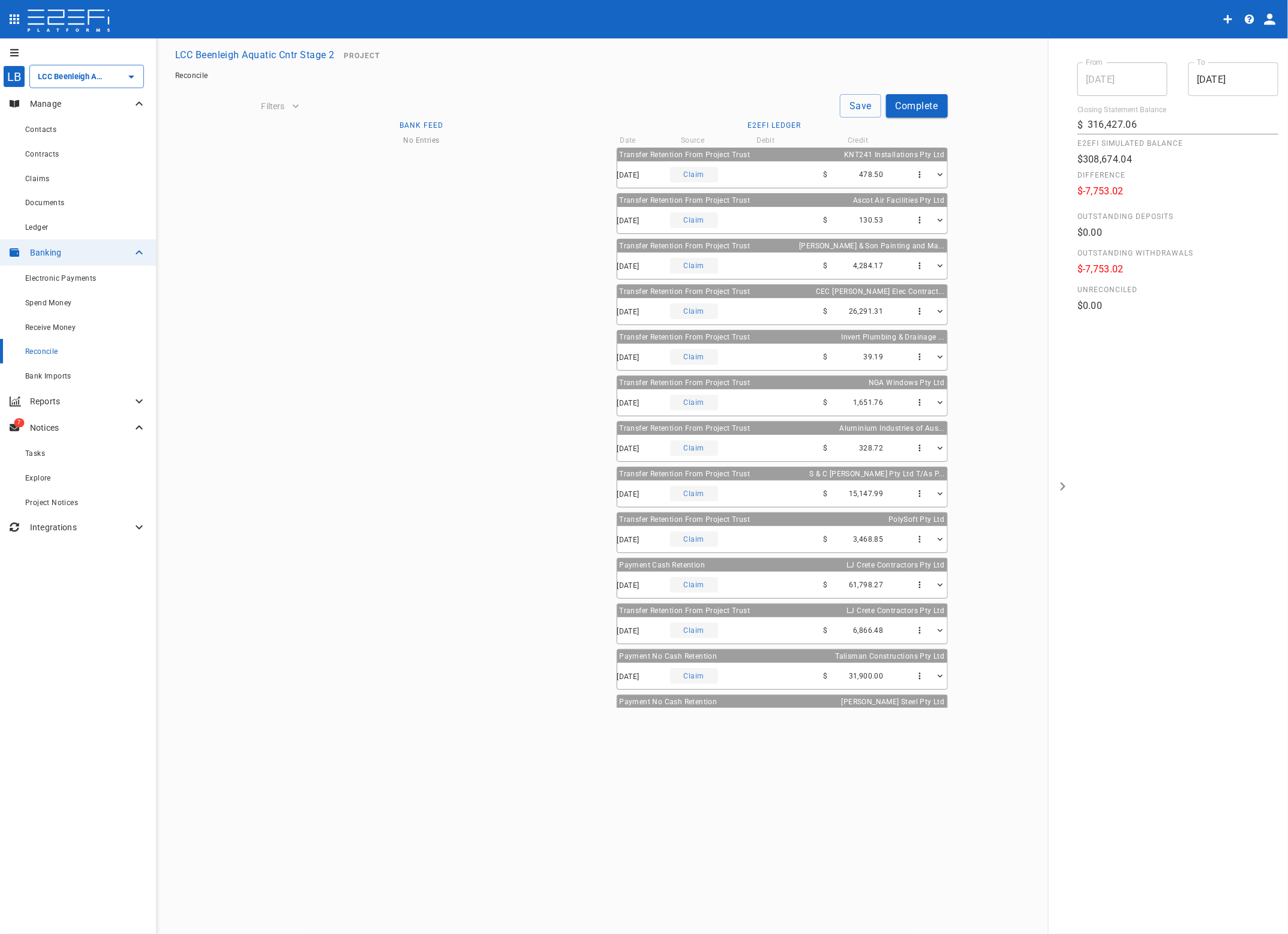
click at [935, 172] on icon "button" at bounding box center [940, 175] width 11 height 11
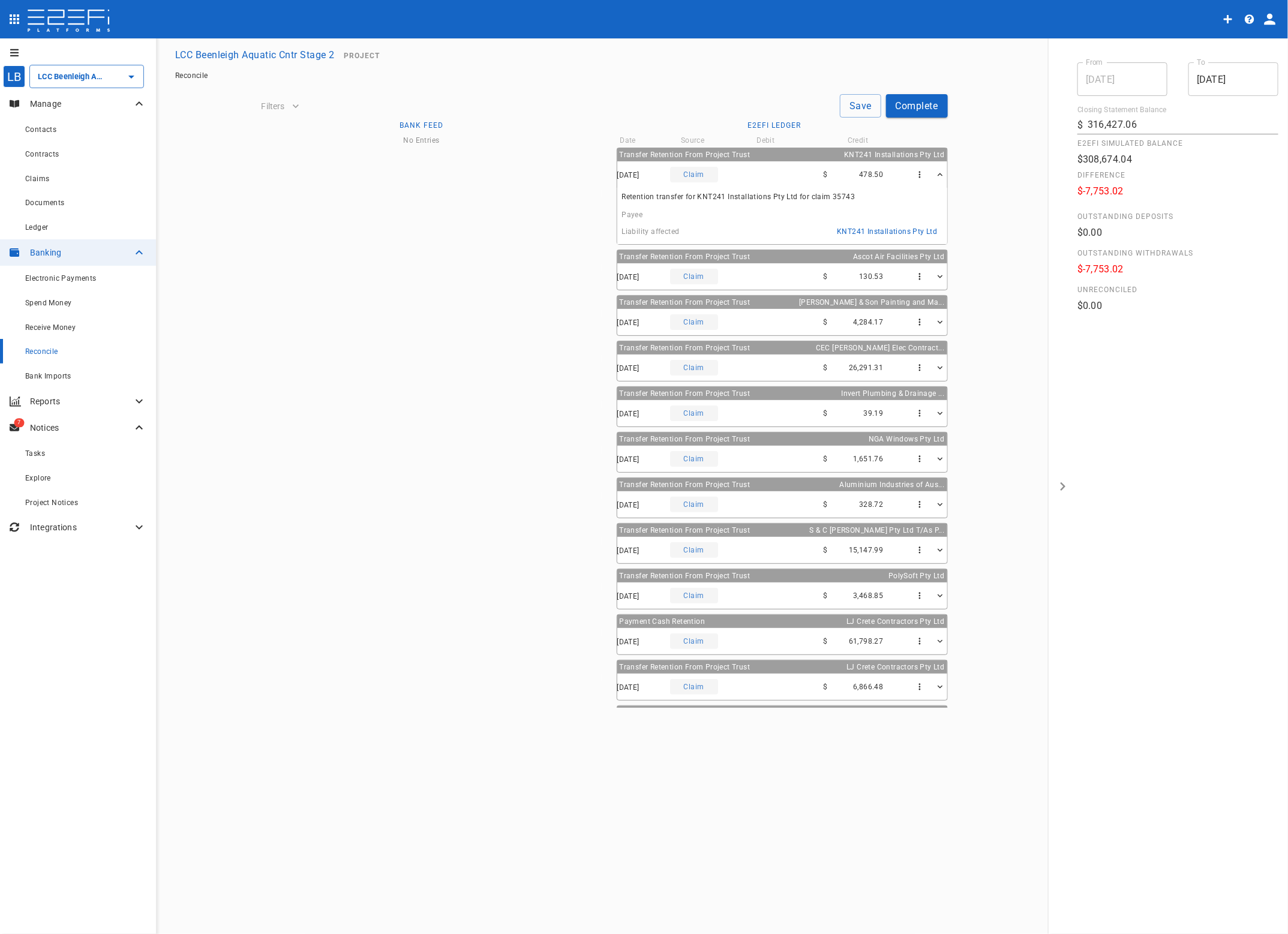
drag, startPoint x: 698, startPoint y: 171, endPoint x: 689, endPoint y: 171, distance: 9.0
click at [689, 171] on div "Claim" at bounding box center [694, 174] width 48 height 15
click at [49, 279] on span "Electronic Payments" at bounding box center [61, 278] width 71 height 8
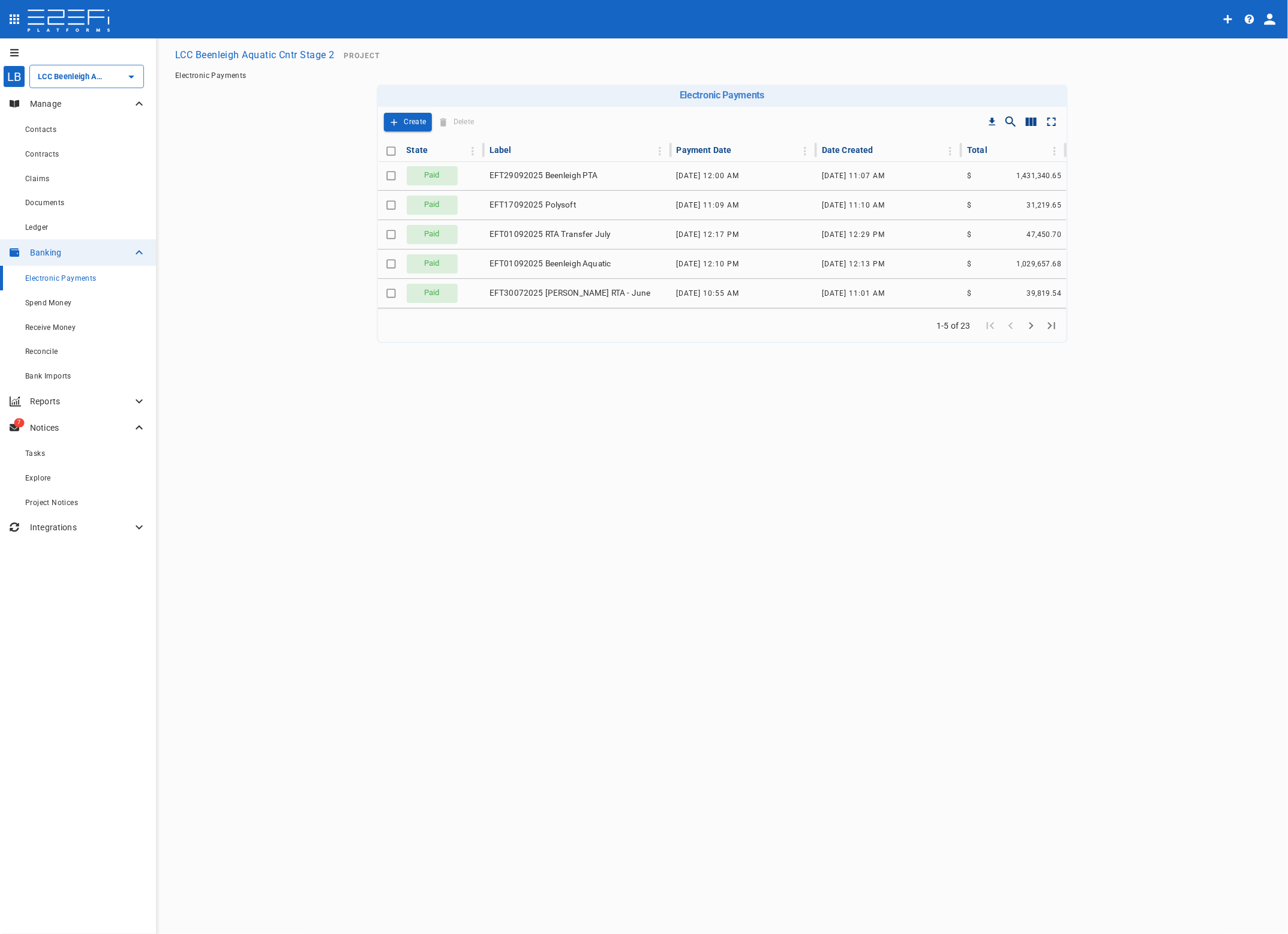
click at [43, 351] on span "Reconcile" at bounding box center [41, 351] width 33 height 8
